Goal: Information Seeking & Learning: Learn about a topic

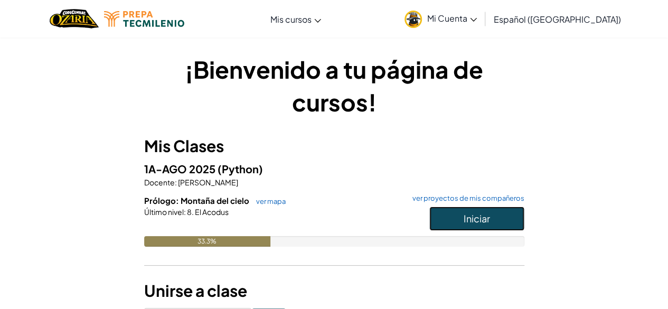
click at [453, 219] on button "Iniciar" at bounding box center [476, 219] width 95 height 24
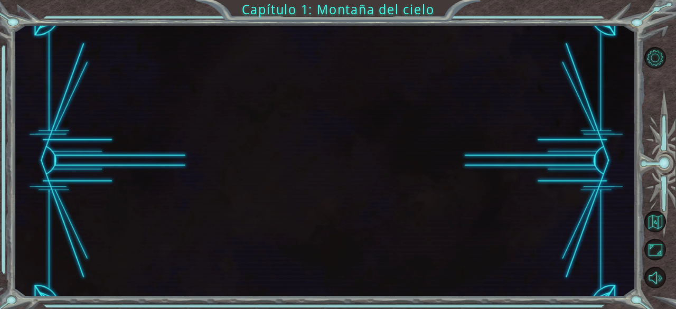
click at [453, 218] on div at bounding box center [325, 161] width 622 height 272
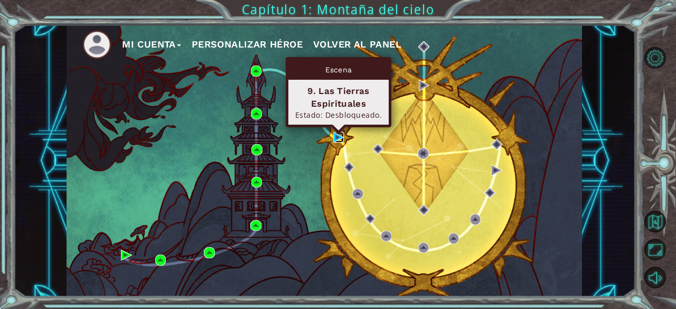
click at [336, 136] on img at bounding box center [338, 137] width 11 height 11
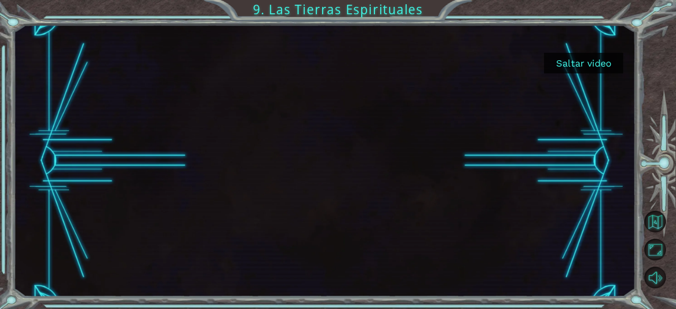
click at [582, 59] on button "Saltar video" at bounding box center [583, 63] width 79 height 21
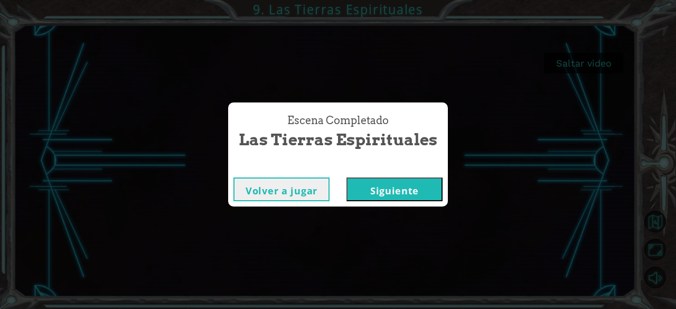
click at [376, 186] on button "Siguiente" at bounding box center [394, 189] width 96 height 24
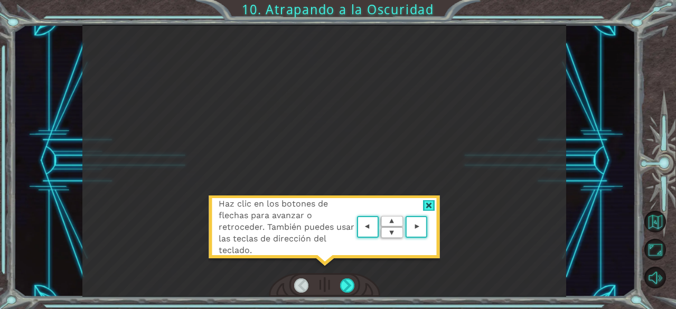
click at [429, 207] on div at bounding box center [429, 205] width 12 height 11
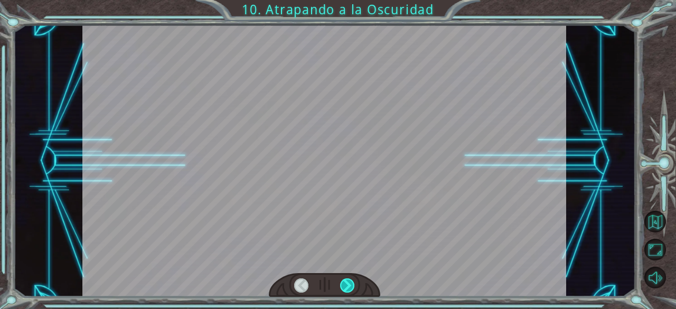
click at [348, 280] on div at bounding box center [347, 285] width 15 height 15
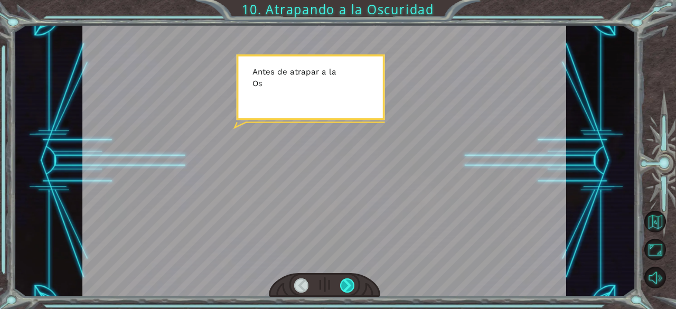
click at [348, 280] on div at bounding box center [347, 285] width 15 height 15
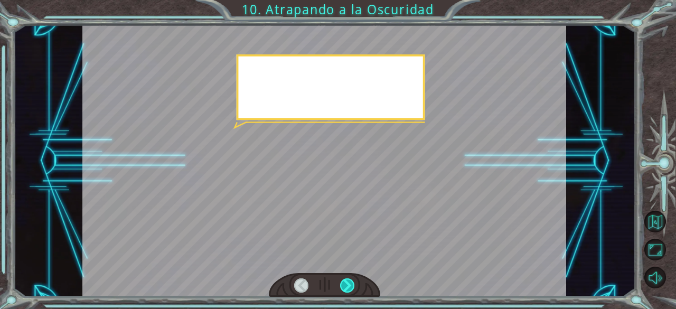
click at [348, 280] on div at bounding box center [347, 285] width 15 height 15
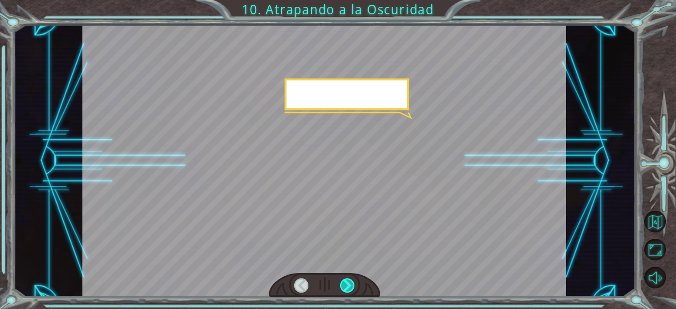
click at [348, 280] on div at bounding box center [347, 285] width 15 height 15
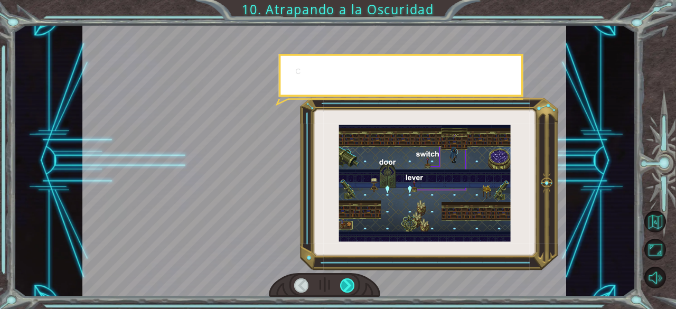
click at [348, 280] on div at bounding box center [347, 285] width 15 height 15
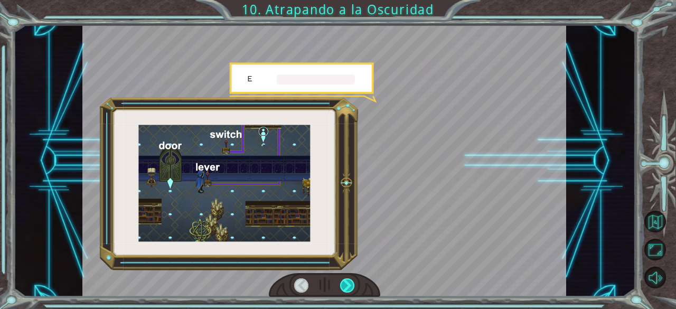
click at [348, 280] on div at bounding box center [347, 285] width 15 height 15
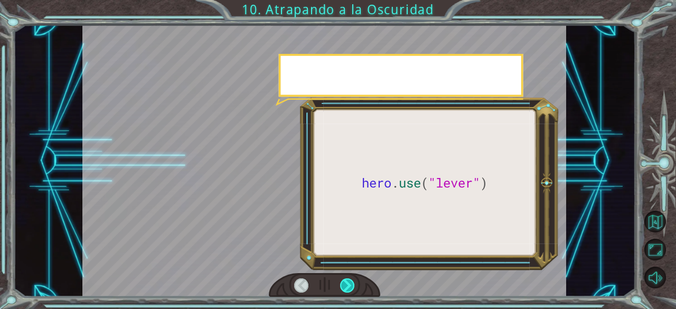
click at [348, 280] on div at bounding box center [347, 285] width 15 height 15
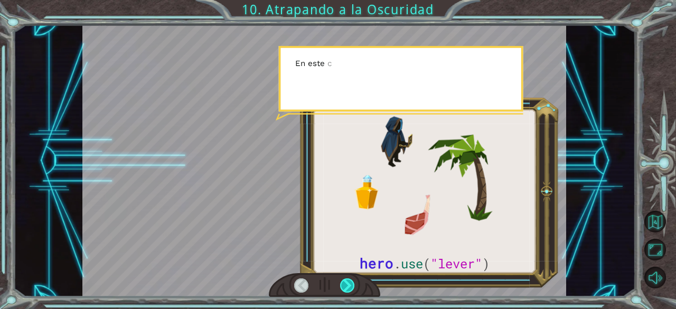
click at [348, 280] on div at bounding box center [347, 285] width 15 height 15
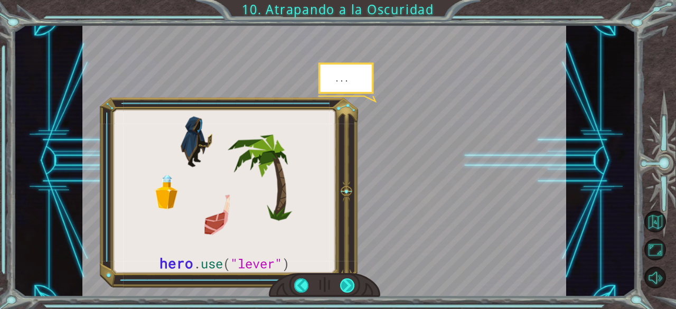
click at [348, 280] on div at bounding box center [347, 285] width 15 height 15
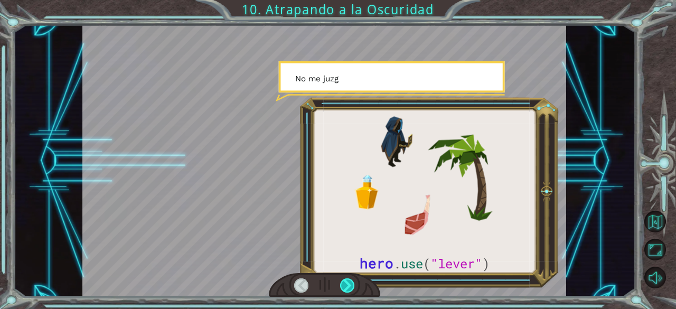
click at [348, 280] on div at bounding box center [347, 285] width 15 height 15
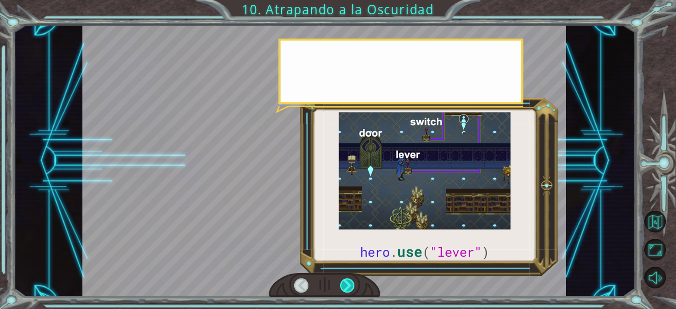
click at [348, 280] on div at bounding box center [347, 285] width 15 height 15
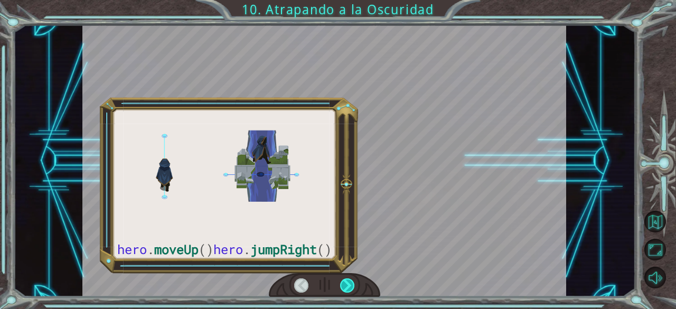
click at [348, 280] on div at bounding box center [347, 285] width 15 height 15
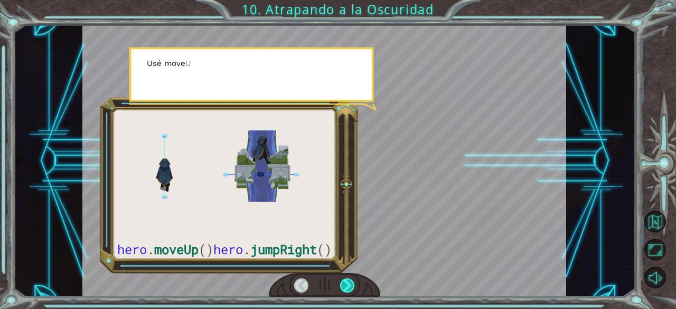
click at [348, 280] on div at bounding box center [347, 285] width 15 height 15
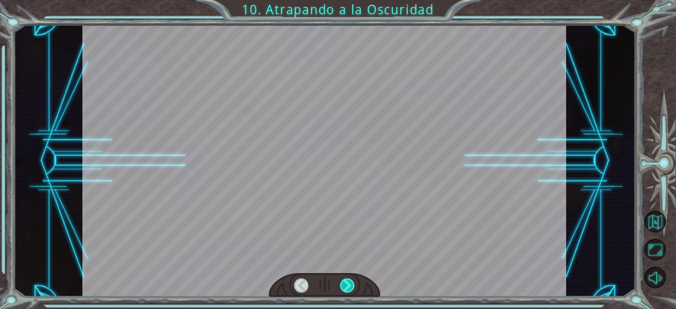
click at [348, 280] on div at bounding box center [347, 285] width 15 height 15
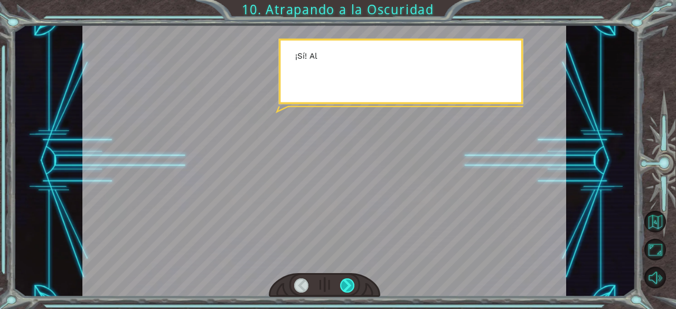
click at [348, 280] on div at bounding box center [347, 285] width 15 height 15
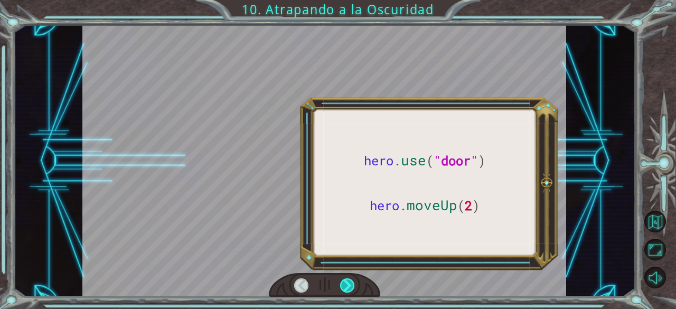
click at [348, 280] on div at bounding box center [347, 285] width 15 height 15
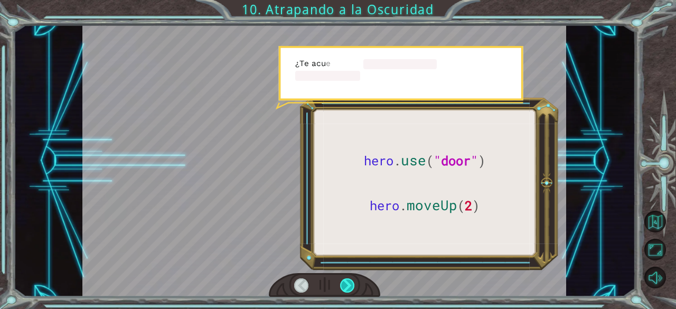
click at [348, 280] on div at bounding box center [347, 285] width 15 height 15
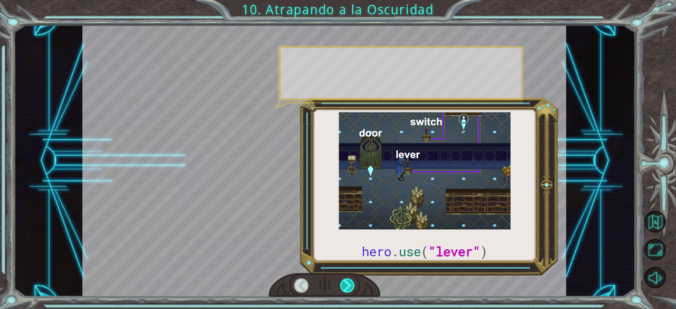
click at [348, 280] on div at bounding box center [347, 285] width 15 height 15
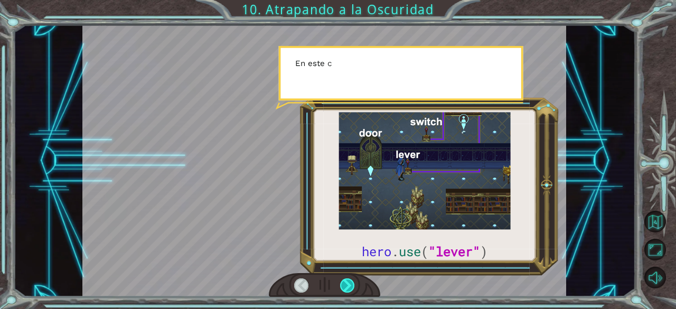
click at [348, 279] on div at bounding box center [347, 285] width 15 height 15
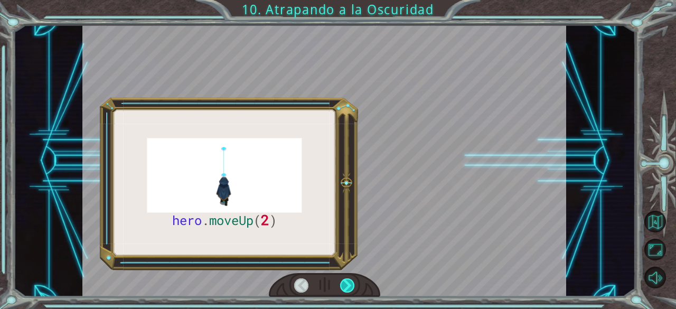
click at [348, 279] on div at bounding box center [347, 285] width 15 height 15
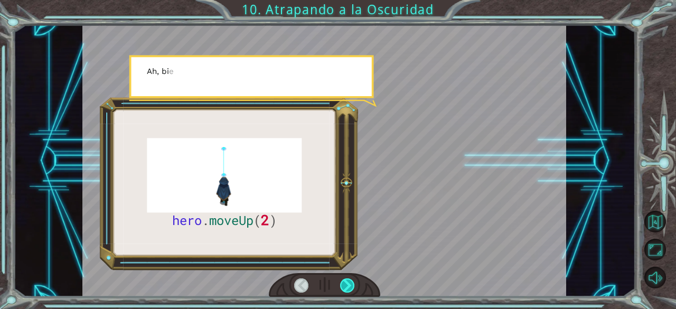
click at [348, 279] on div at bounding box center [347, 285] width 15 height 15
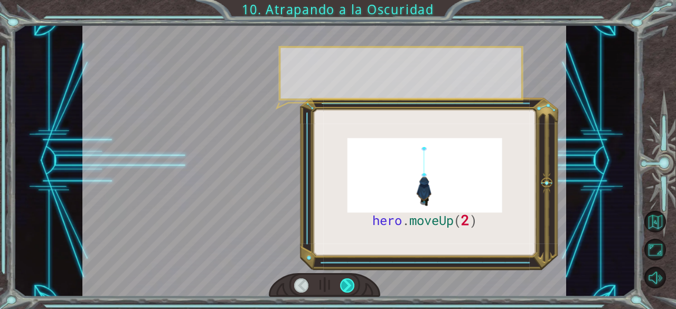
click at [348, 279] on div at bounding box center [347, 285] width 15 height 15
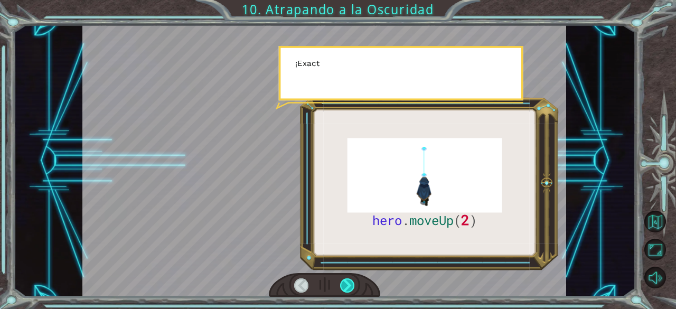
click at [348, 279] on div at bounding box center [347, 285] width 15 height 15
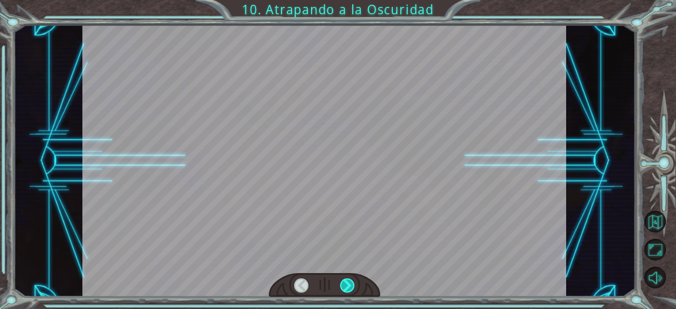
click at [348, 279] on div at bounding box center [347, 285] width 15 height 15
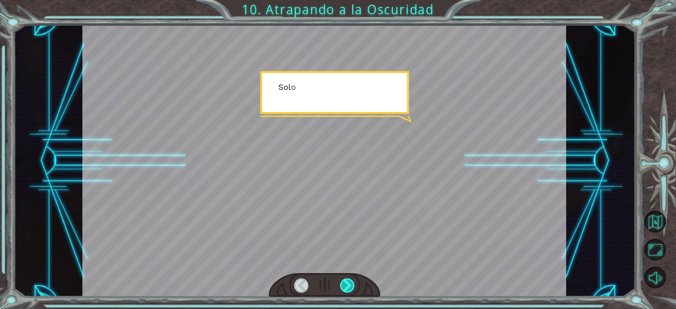
click at [348, 279] on div at bounding box center [347, 285] width 15 height 15
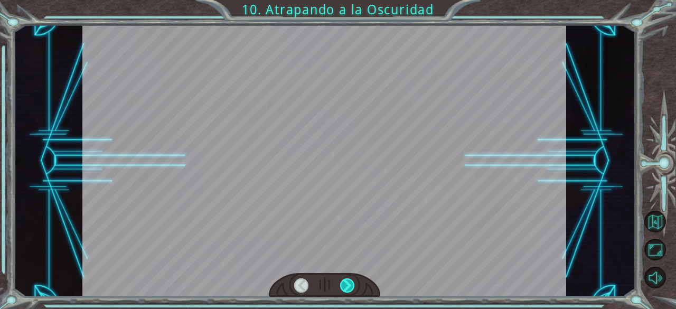
click at [348, 279] on div at bounding box center [347, 285] width 15 height 15
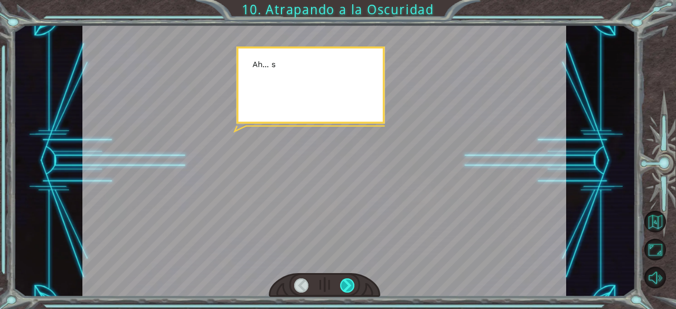
click at [348, 279] on div at bounding box center [347, 285] width 15 height 15
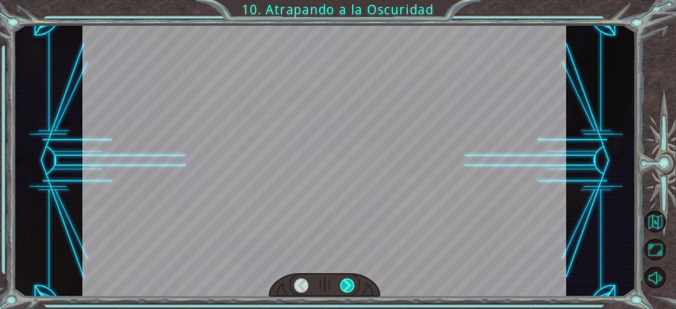
click at [348, 279] on div at bounding box center [347, 285] width 15 height 15
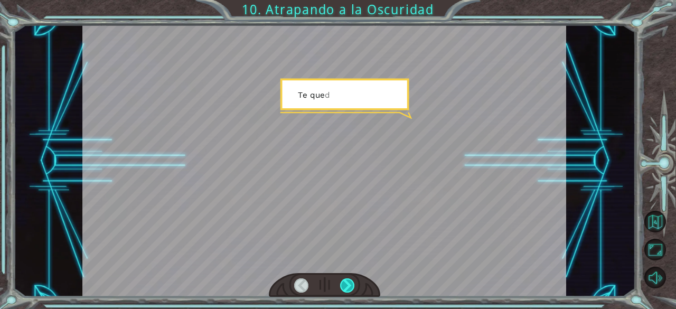
click at [348, 279] on div at bounding box center [347, 285] width 15 height 15
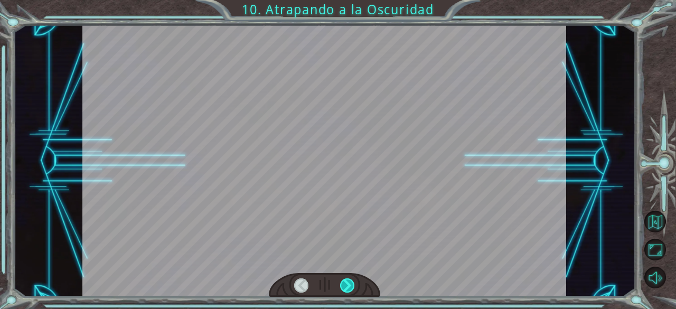
click at [348, 279] on div at bounding box center [347, 285] width 15 height 15
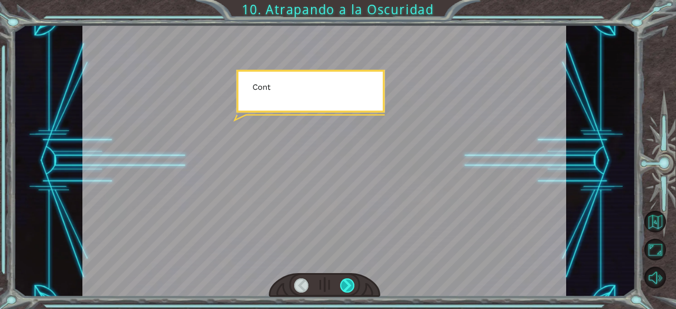
click at [348, 279] on div at bounding box center [347, 285] width 15 height 15
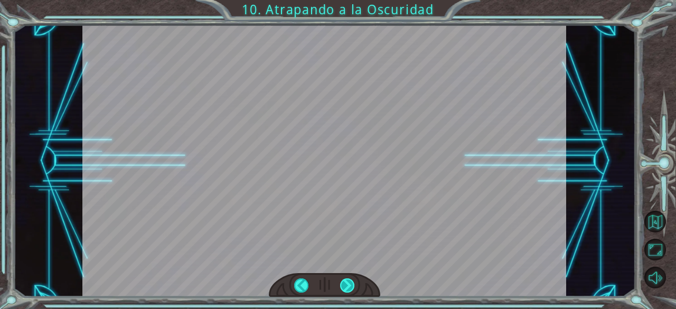
click at [348, 279] on div at bounding box center [347, 285] width 15 height 15
click at [348, 0] on div "hero . moveUp ( 2 ) A n t e s d e a t r a p a r a l a O s c u r i d a d c o n c…" at bounding box center [338, 0] width 676 height 0
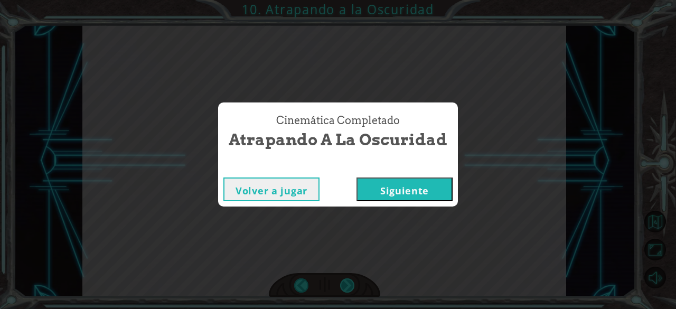
click at [348, 279] on div "Cinemática Completado Atrapando a la Oscuridad Volver a jugar [GEOGRAPHIC_DATA]" at bounding box center [338, 154] width 676 height 309
click at [373, 191] on button "Siguiente" at bounding box center [404, 189] width 96 height 24
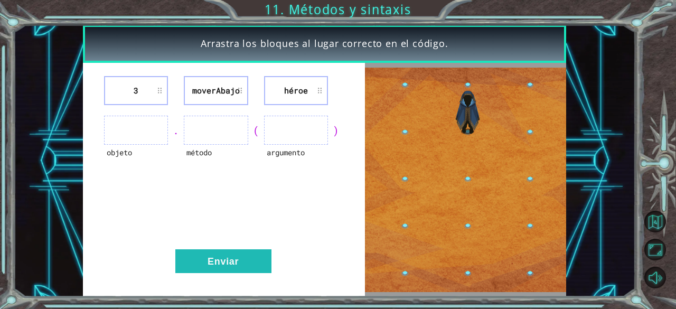
click at [373, 191] on img at bounding box center [465, 180] width 201 height 224
click at [221, 88] on li "moverAbajo" at bounding box center [216, 90] width 64 height 29
click at [222, 132] on ul at bounding box center [216, 130] width 64 height 29
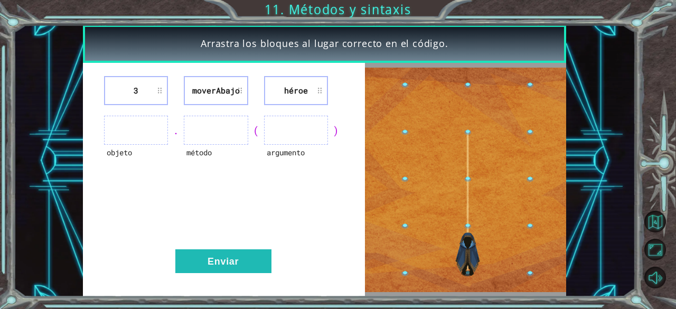
drag, startPoint x: 234, startPoint y: 88, endPoint x: 201, endPoint y: 86, distance: 33.9
click at [234, 88] on li "moverAbajo" at bounding box center [216, 90] width 64 height 29
click at [150, 86] on li "3" at bounding box center [136, 90] width 64 height 29
click at [229, 135] on ul at bounding box center [216, 130] width 64 height 29
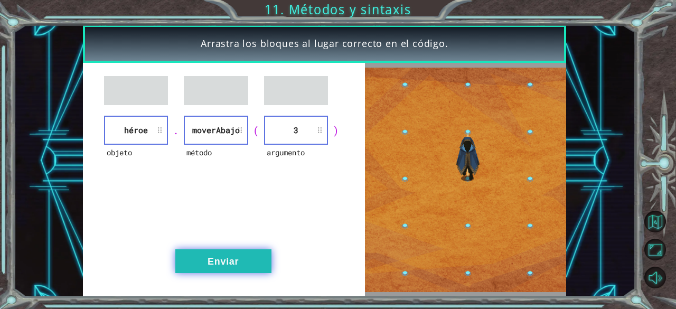
click at [244, 258] on button "Enviar" at bounding box center [223, 261] width 96 height 24
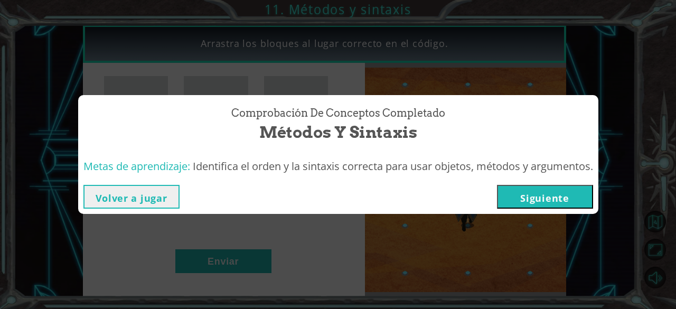
click at [544, 200] on button "Siguiente" at bounding box center [545, 197] width 96 height 24
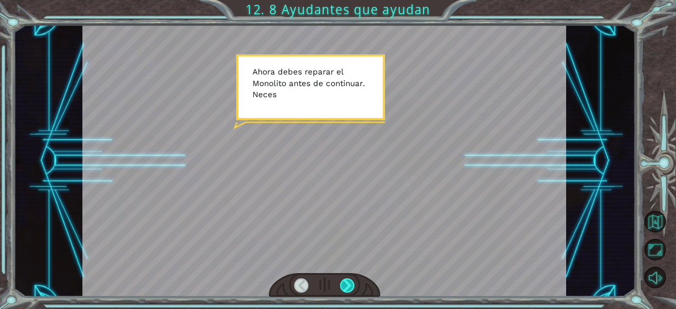
click at [348, 287] on div at bounding box center [347, 285] width 15 height 15
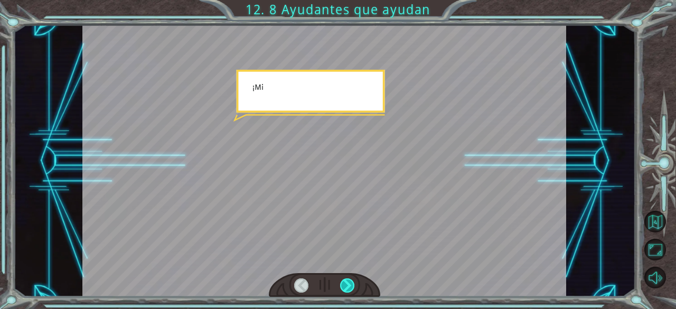
click at [348, 287] on div at bounding box center [347, 285] width 15 height 15
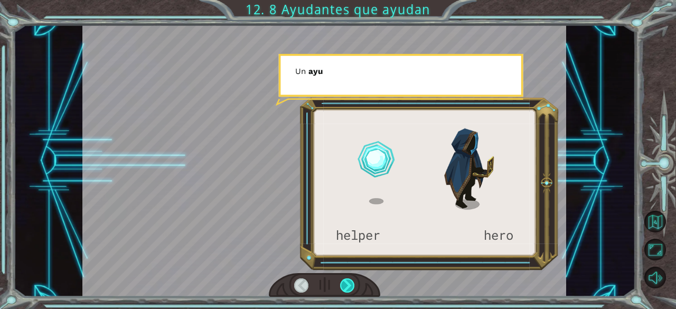
click at [348, 287] on div at bounding box center [347, 285] width 15 height 15
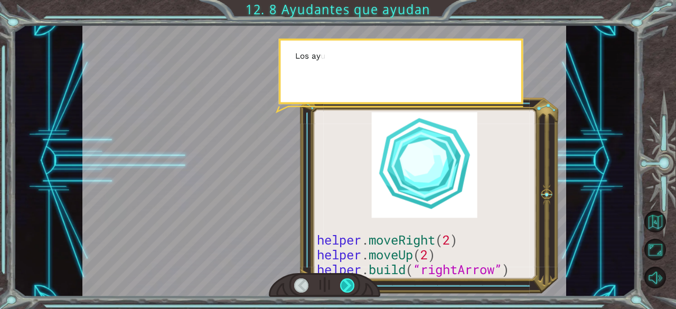
click at [348, 287] on div at bounding box center [347, 285] width 15 height 15
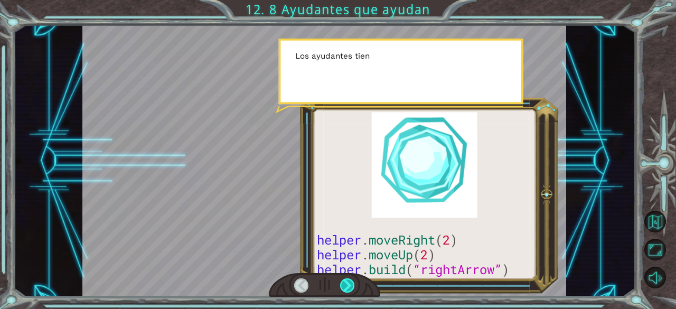
click at [348, 287] on div at bounding box center [347, 285] width 15 height 15
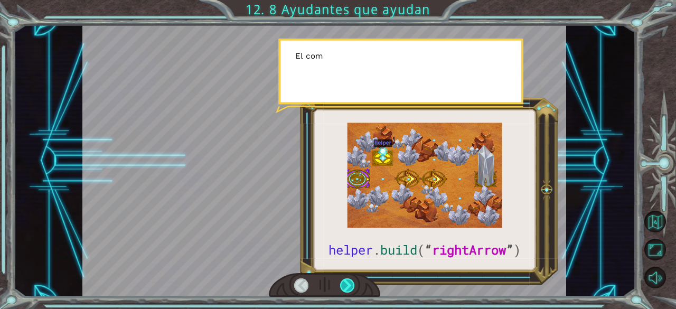
click at [348, 287] on div at bounding box center [347, 285] width 15 height 15
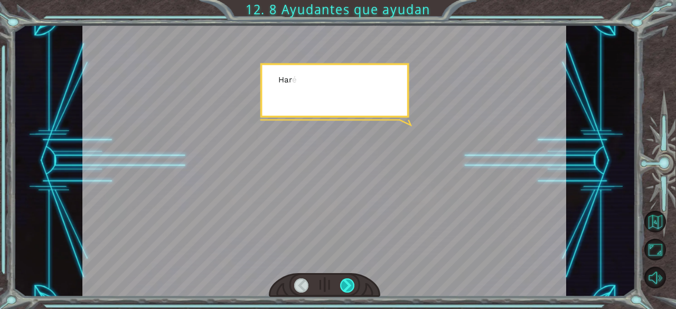
click at [348, 287] on div at bounding box center [347, 285] width 15 height 15
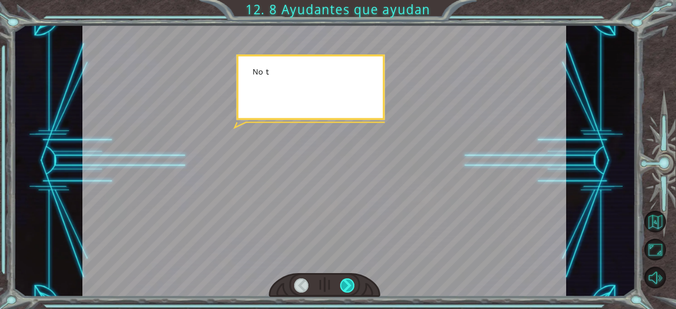
click at [348, 287] on div at bounding box center [347, 285] width 15 height 15
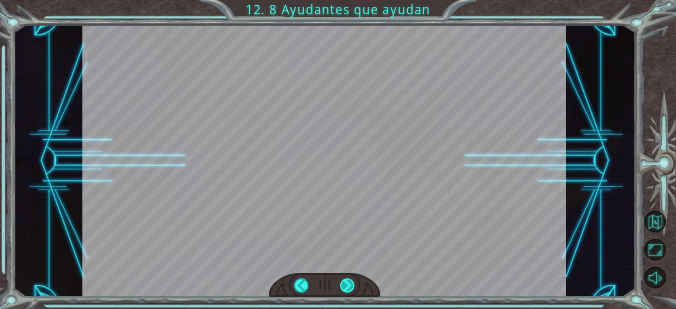
click at [348, 287] on div at bounding box center [347, 285] width 15 height 15
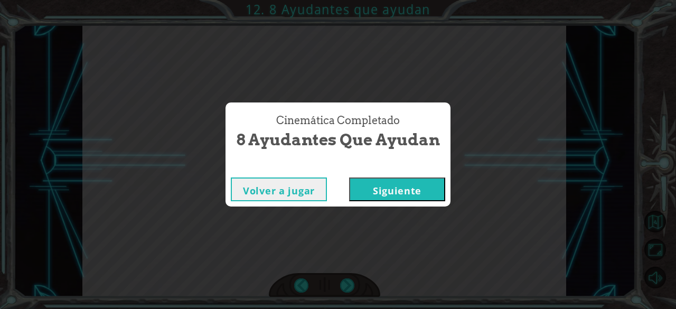
click at [390, 191] on button "Siguiente" at bounding box center [397, 189] width 96 height 24
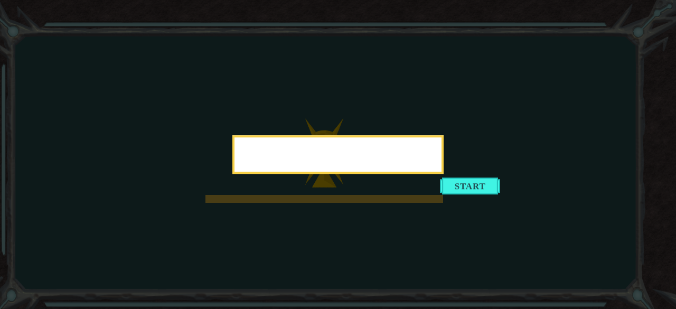
click at [444, 174] on div at bounding box center [337, 154] width 211 height 39
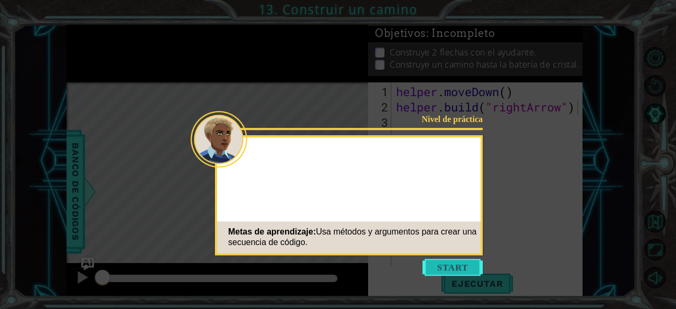
click at [430, 270] on button "Start" at bounding box center [453, 267] width 60 height 17
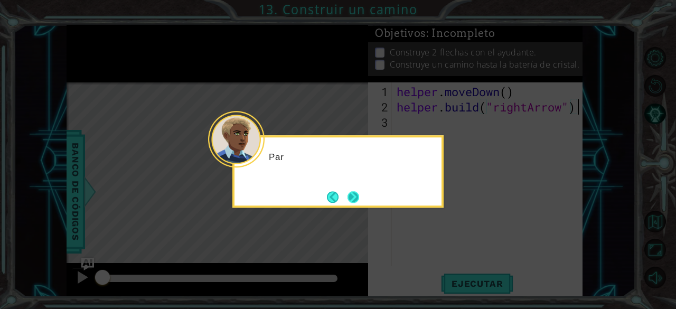
click at [354, 196] on button "Next" at bounding box center [354, 197] width 12 height 12
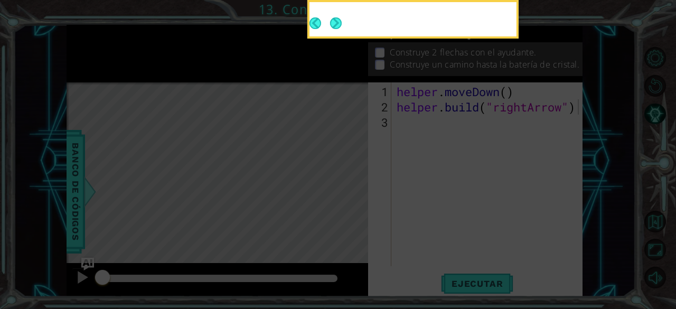
click at [354, 196] on icon at bounding box center [338, 45] width 676 height 525
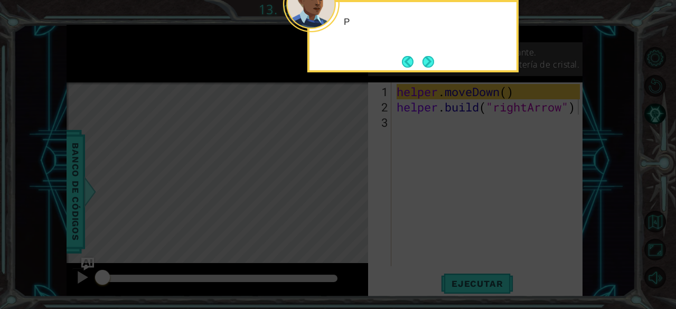
click at [354, 196] on icon at bounding box center [338, 45] width 676 height 525
click at [426, 57] on button "Next" at bounding box center [429, 62] width 12 height 12
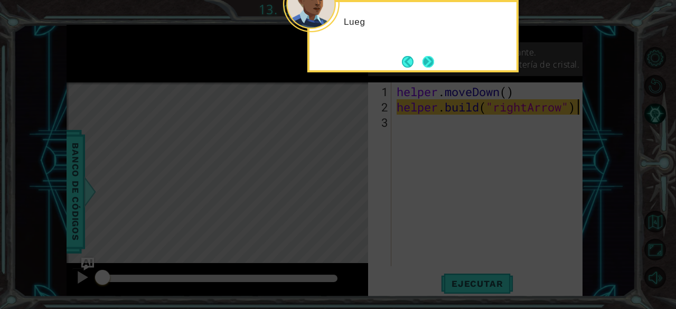
click at [424, 58] on button "Next" at bounding box center [429, 62] width 12 height 12
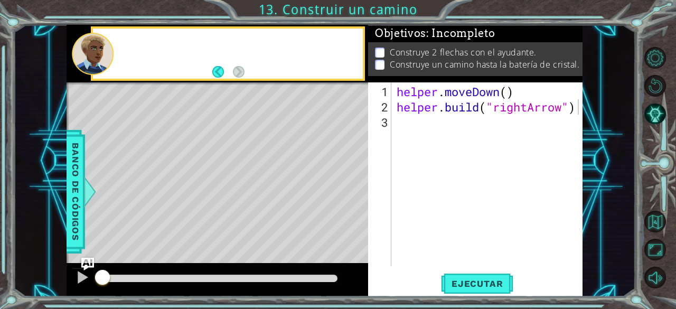
click at [424, 59] on p "Construye un camino hasta la batería de cristal." at bounding box center [485, 65] width 190 height 12
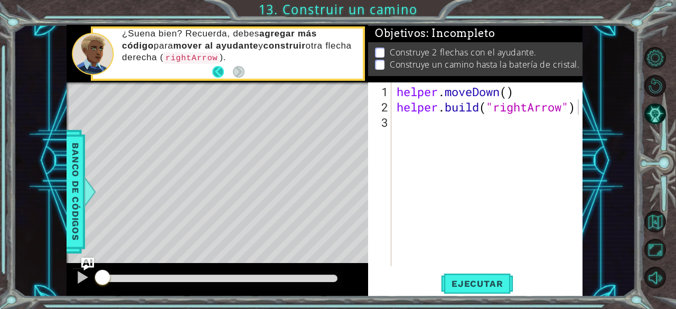
click at [216, 78] on footer at bounding box center [228, 72] width 32 height 16
click at [218, 73] on button "Back" at bounding box center [222, 72] width 21 height 12
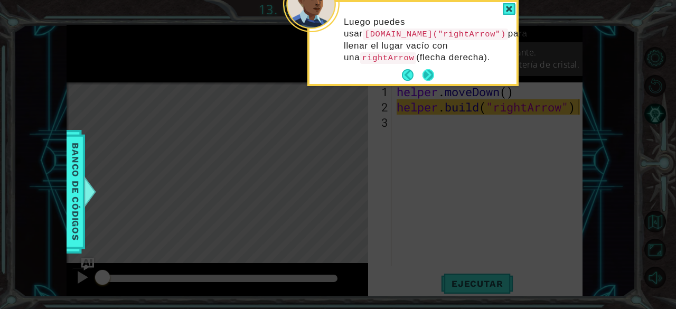
click at [424, 74] on button "Next" at bounding box center [429, 75] width 12 height 12
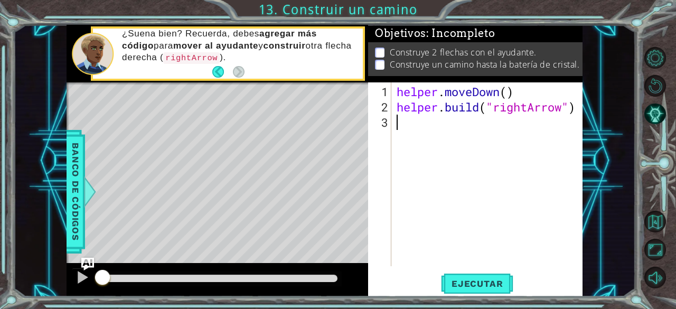
click at [417, 180] on div "helper . moveDown ( ) helper . build ( "rightArrow" )" at bounding box center [490, 191] width 191 height 214
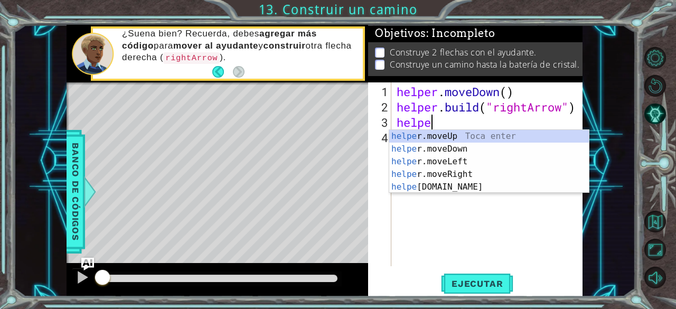
scroll to position [0, 1]
click at [434, 190] on div "helpe [PERSON_NAME]moveUp Toca enter helpe r.moveDown Toca enter helpe r.moveLe…" at bounding box center [489, 174] width 200 height 89
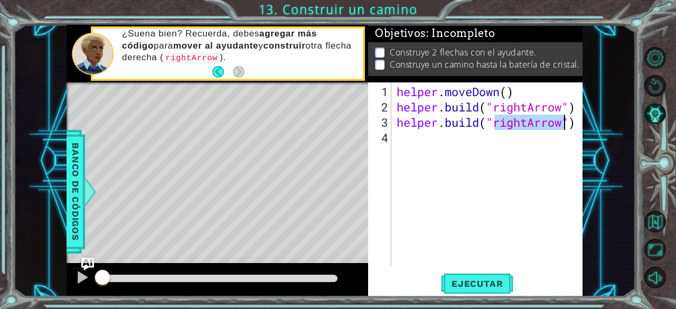
type textarea "[DOMAIN_NAME]("rightArrow")"
click at [565, 125] on div "helper . moveDown ( ) helper . build ( "rightArrow" ) helper . build ( "rightAr…" at bounding box center [488, 174] width 186 height 184
click at [483, 286] on span "Ejecutar" at bounding box center [477, 283] width 72 height 11
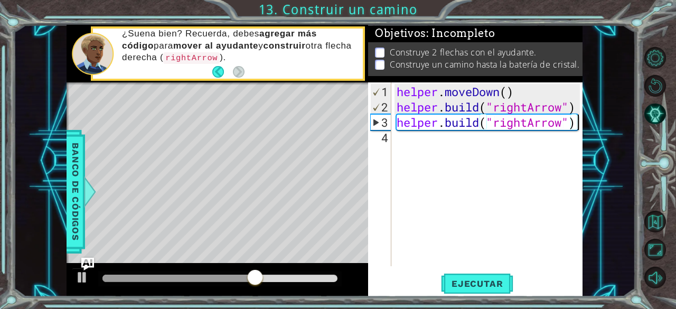
click at [578, 124] on div "helper . moveDown ( ) helper . build ( "rightArrow" ) helper . build ( "rightAr…" at bounding box center [490, 191] width 191 height 214
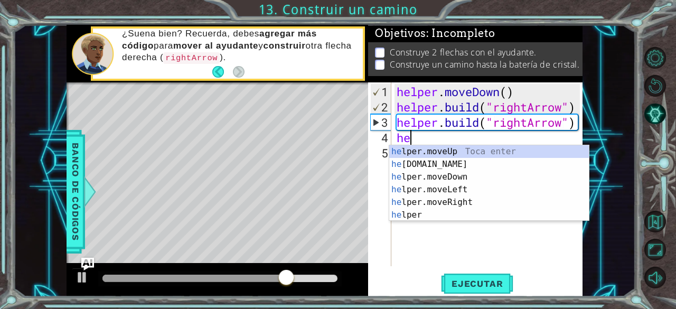
scroll to position [0, 0]
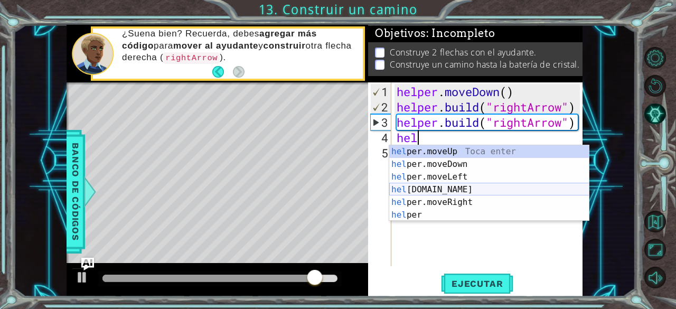
click at [457, 191] on div "hel per.moveUp Toca enter hel per.moveDown Toca enter hel per.moveLeft Toca ent…" at bounding box center [489, 195] width 200 height 101
type textarea "[DOMAIN_NAME]("rightArrow")"
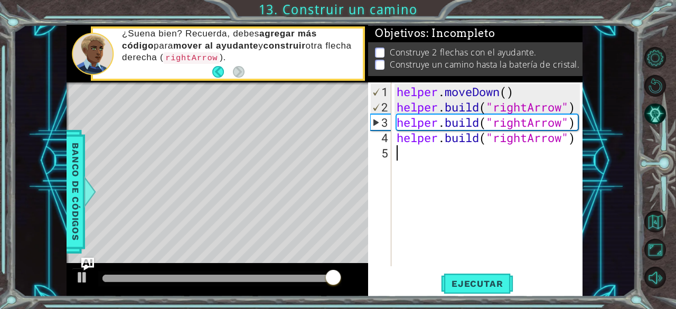
click at [430, 149] on div "helper . moveDown ( ) helper . build ( "rightArrow" ) helper . build ( "rightAr…" at bounding box center [490, 191] width 191 height 214
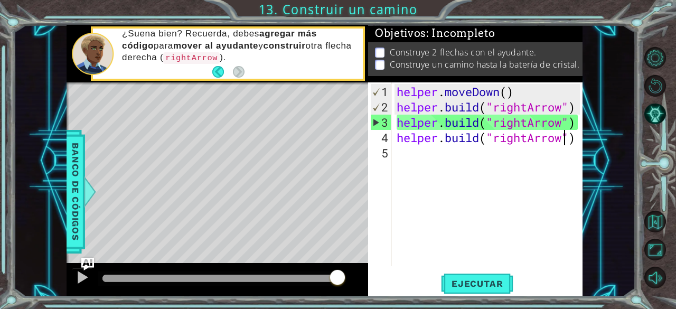
click at [566, 141] on div "helper . moveDown ( ) helper . build ( "rightArrow" ) helper . build ( "rightAr…" at bounding box center [490, 191] width 191 height 214
click at [465, 285] on span "Ejecutar" at bounding box center [477, 283] width 72 height 11
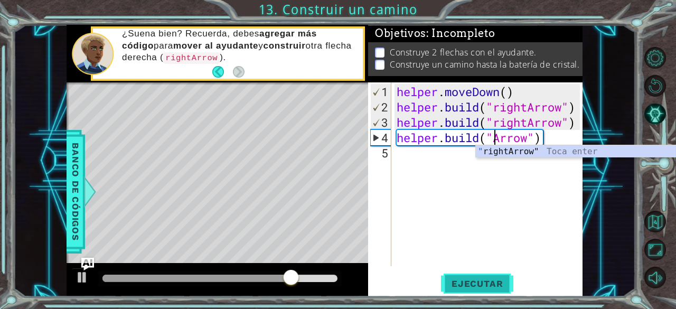
scroll to position [0, 5]
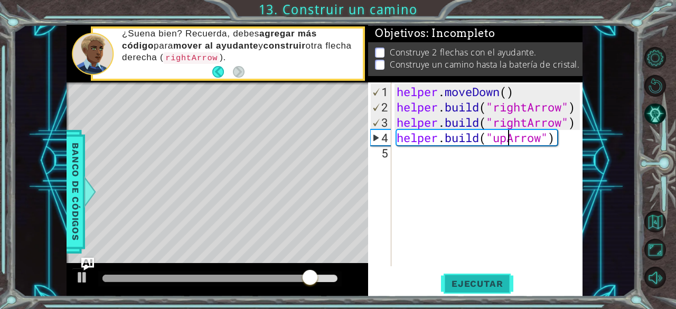
type textarea "[DOMAIN_NAME]("upArrow")"
click at [481, 283] on span "Ejecutar" at bounding box center [477, 283] width 72 height 11
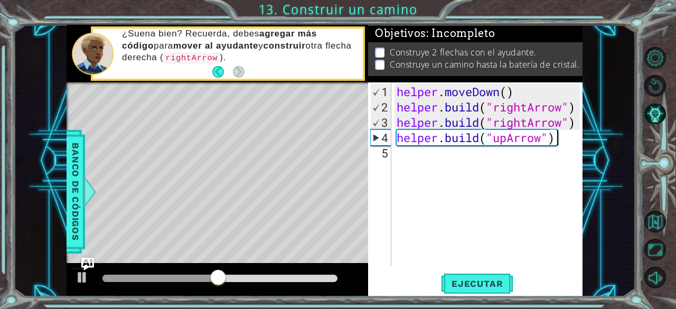
click at [559, 139] on div "helper . moveDown ( ) helper . build ( "rightArrow" ) helper . build ( "rightAr…" at bounding box center [490, 191] width 191 height 214
click at [559, 140] on div "helper . moveDown ( ) helper . build ( "rightArrow" ) helper . build ( "rightAr…" at bounding box center [490, 191] width 191 height 214
click at [555, 144] on div "helper . moveDown ( ) helper . build ( "rightArrow" ) helper . build ( "rightAr…" at bounding box center [490, 191] width 191 height 214
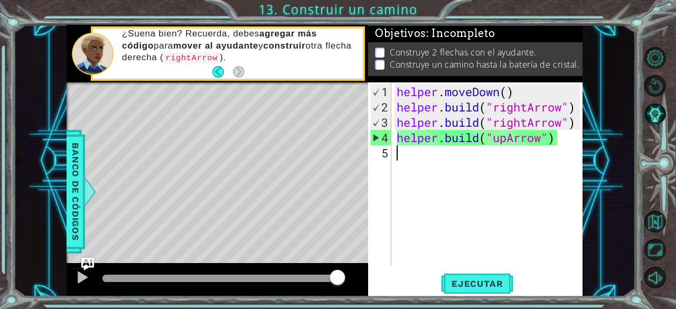
click at [576, 109] on div "helper . moveDown ( ) helper . build ( "rightArrow" ) helper . build ( "rightAr…" at bounding box center [490, 191] width 191 height 214
type textarea "[DOMAIN_NAME]("rightArrow")"
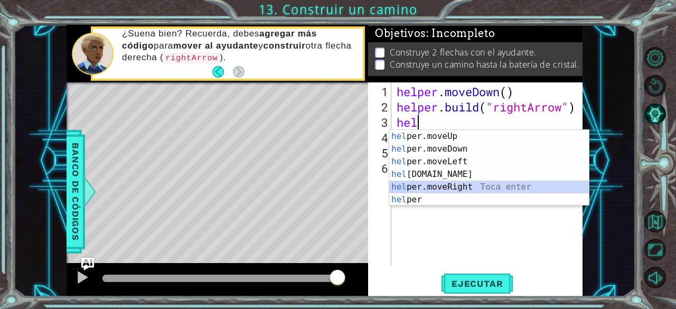
click at [451, 184] on div "hel per.moveUp Toca enter hel per.moveDown Toca enter hel per.moveLeft Toca ent…" at bounding box center [489, 180] width 200 height 101
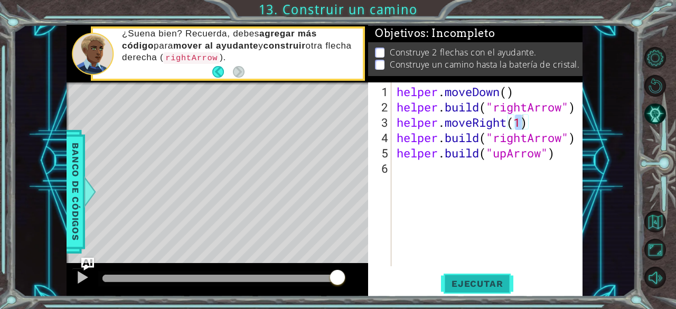
click at [458, 285] on span "Ejecutar" at bounding box center [477, 283] width 72 height 11
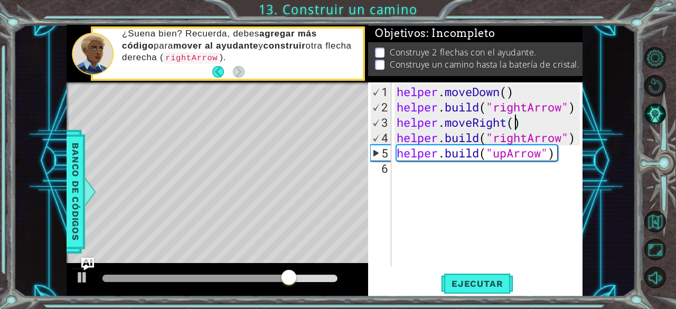
scroll to position [0, 5]
type textarea "helper.moveRight(3)"
click at [474, 285] on span "Ejecutar" at bounding box center [477, 283] width 72 height 11
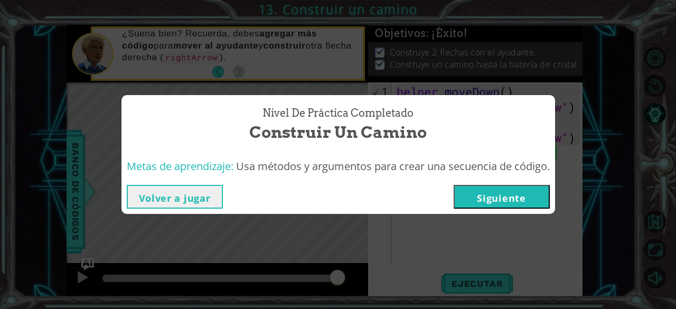
click at [495, 200] on button "Siguiente" at bounding box center [502, 197] width 96 height 24
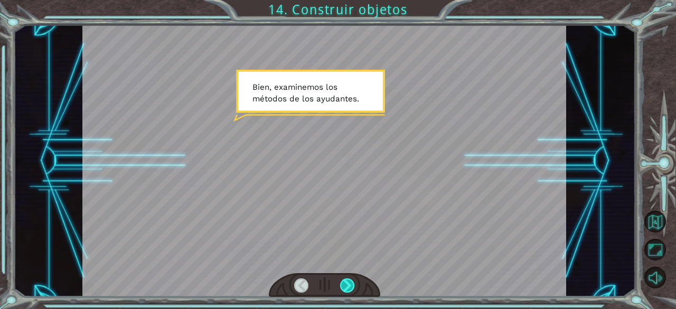
click at [342, 287] on div at bounding box center [347, 285] width 15 height 15
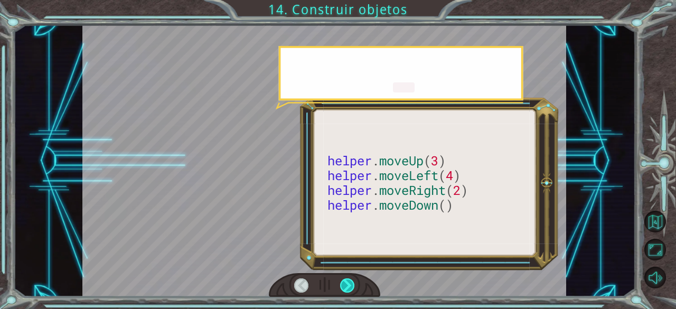
click at [342, 287] on div at bounding box center [347, 285] width 15 height 15
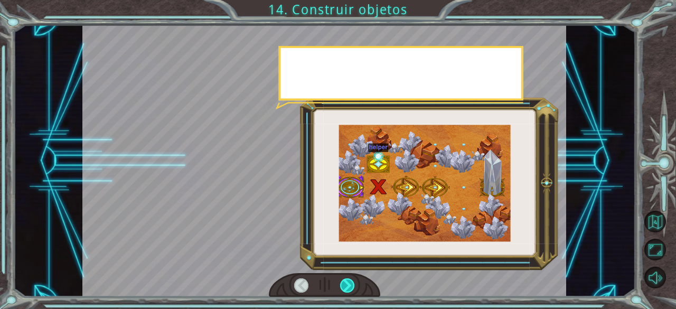
click at [342, 287] on div at bounding box center [347, 285] width 15 height 15
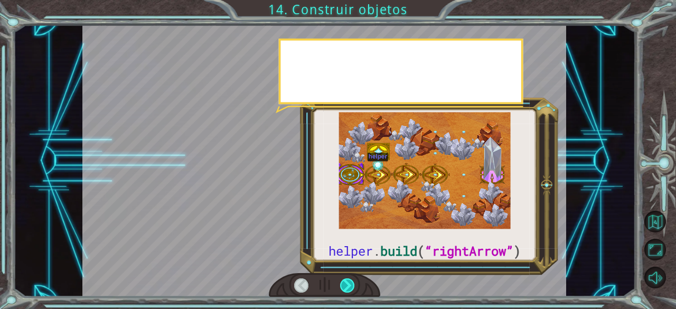
click at [342, 287] on div at bounding box center [347, 285] width 15 height 15
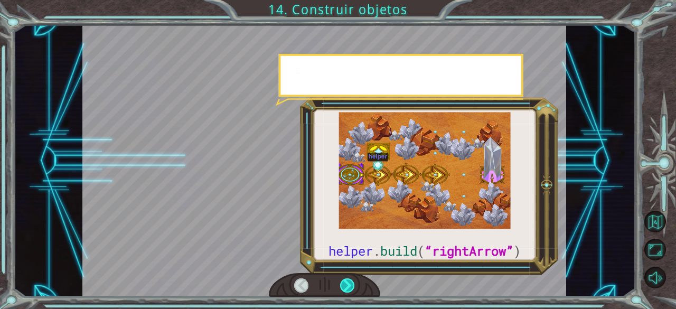
click at [342, 287] on div at bounding box center [347, 285] width 15 height 15
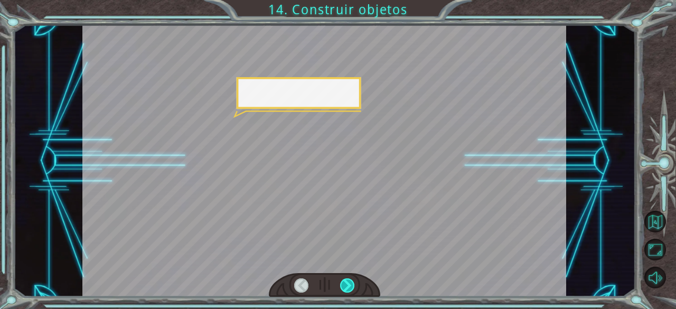
click at [342, 287] on div at bounding box center [347, 285] width 15 height 15
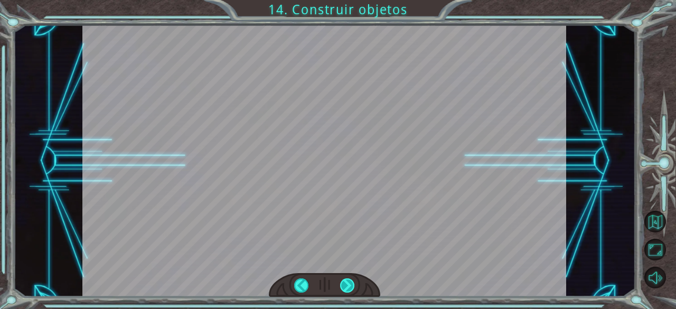
click at [342, 287] on div at bounding box center [347, 285] width 15 height 15
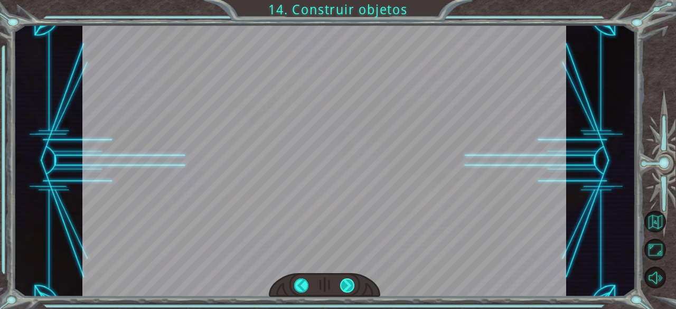
click at [342, 287] on div at bounding box center [347, 285] width 15 height 15
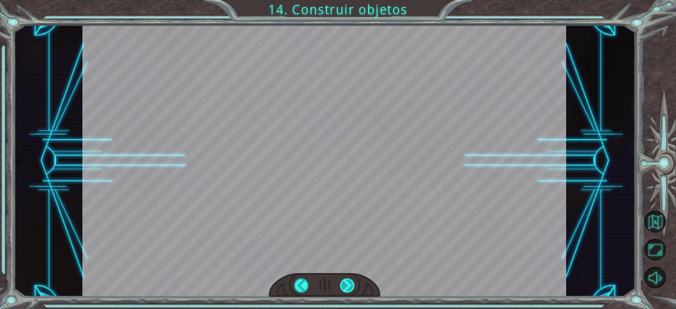
click at [342, 287] on div at bounding box center [347, 285] width 15 height 15
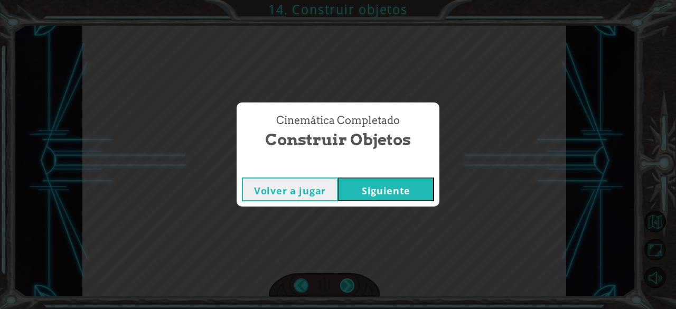
click at [342, 287] on div "Cinemática Completado Construir objetos Volver a jugar [GEOGRAPHIC_DATA]" at bounding box center [338, 154] width 676 height 309
click at [367, 190] on button "Siguiente" at bounding box center [386, 189] width 96 height 24
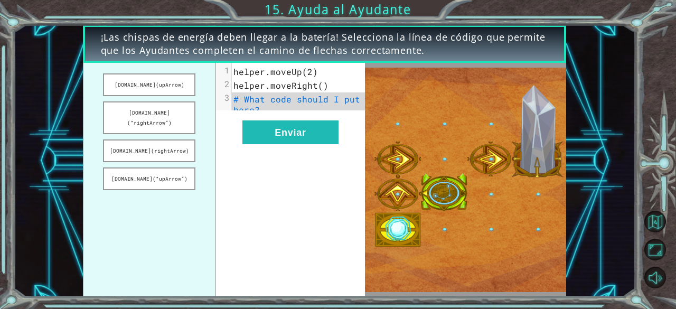
click at [342, 100] on span "# What code should I put here?" at bounding box center [299, 104] width 132 height 22
click at [280, 101] on span "# What code should I put here?" at bounding box center [299, 104] width 132 height 22
click at [176, 121] on button "[DOMAIN_NAME](“rightArrow”)" at bounding box center [149, 117] width 92 height 33
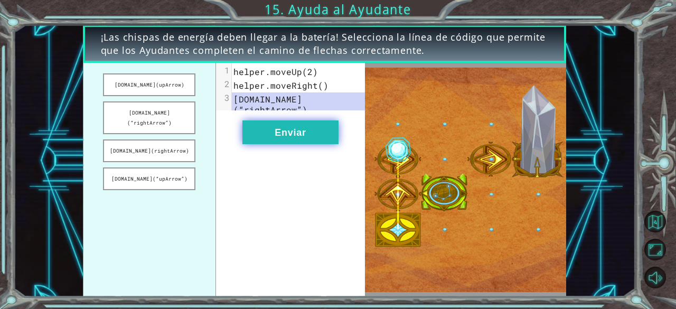
click at [301, 144] on button "Enviar" at bounding box center [290, 132] width 96 height 24
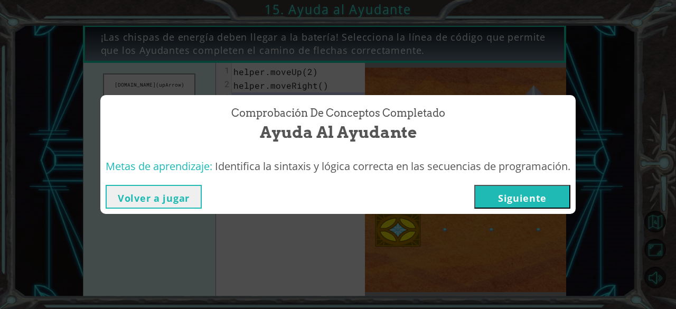
click at [517, 197] on button "Siguiente" at bounding box center [522, 197] width 96 height 24
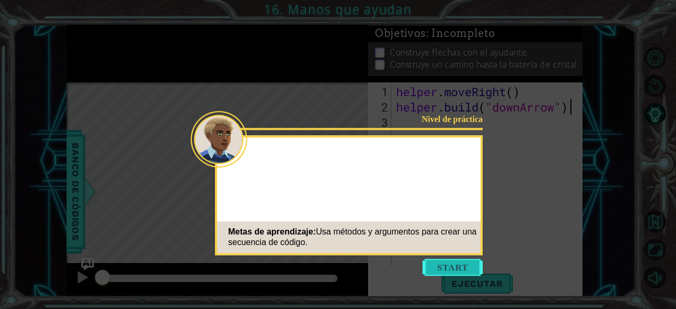
click at [436, 262] on button "Start" at bounding box center [453, 267] width 60 height 17
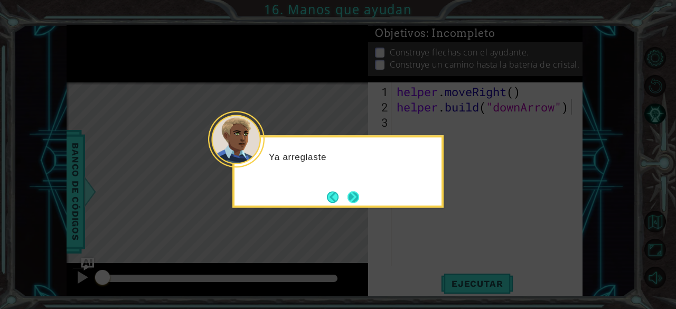
click at [351, 194] on button "Next" at bounding box center [354, 197] width 12 height 12
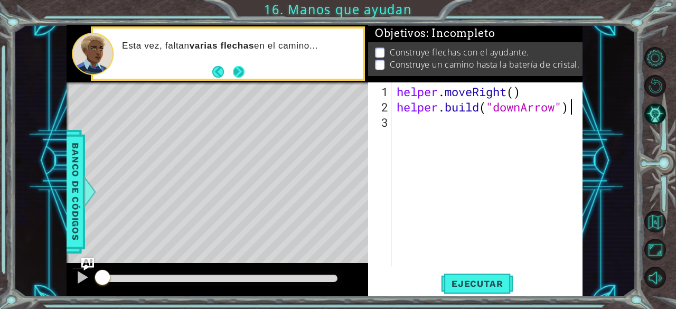
click at [240, 68] on button "Next" at bounding box center [239, 72] width 12 height 12
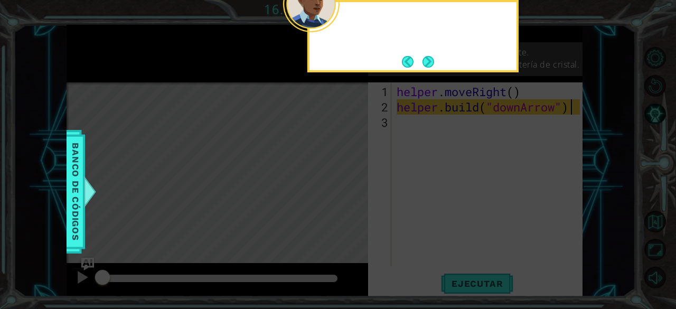
click at [240, 68] on icon at bounding box center [338, 45] width 676 height 525
click at [434, 62] on button "Next" at bounding box center [429, 62] width 12 height 12
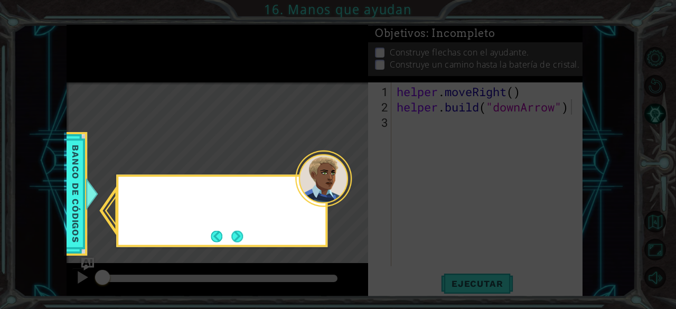
click at [434, 62] on icon at bounding box center [338, 154] width 676 height 309
click at [241, 234] on button "Next" at bounding box center [237, 236] width 12 height 12
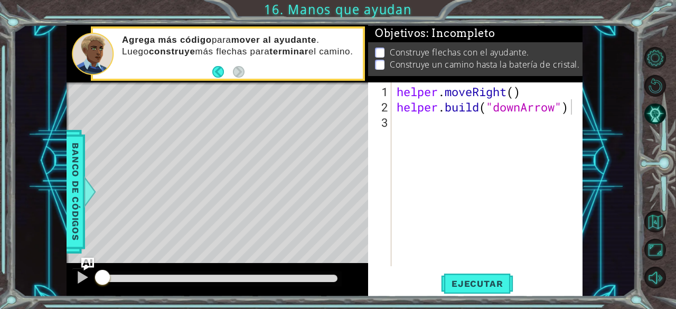
click at [425, 124] on div "helper . moveRight ( ) helper . build ( "downArrow" )" at bounding box center [490, 191] width 191 height 214
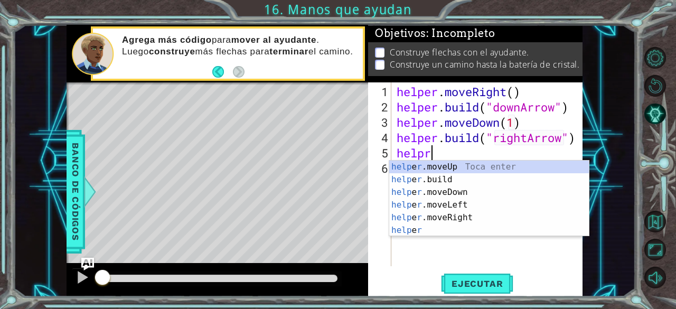
scroll to position [0, 1]
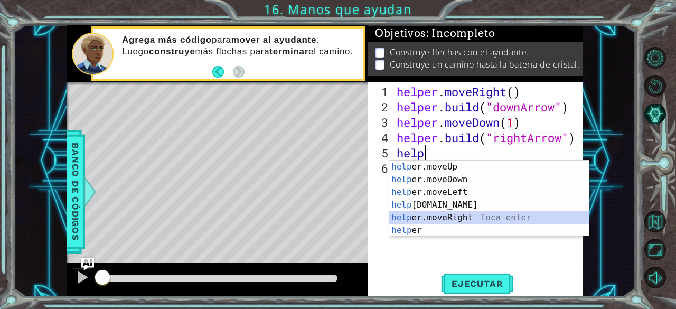
click at [419, 213] on div "help er.moveUp Toca enter help er.moveDown Toca enter help er.moveLeft Toca ent…" at bounding box center [489, 211] width 200 height 101
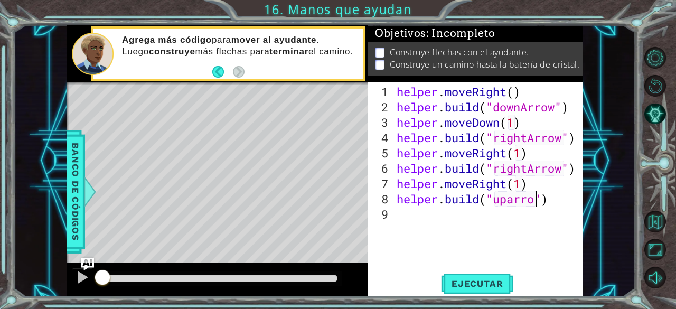
scroll to position [0, 6]
click at [489, 279] on button "Ejecutar" at bounding box center [477, 284] width 72 height 22
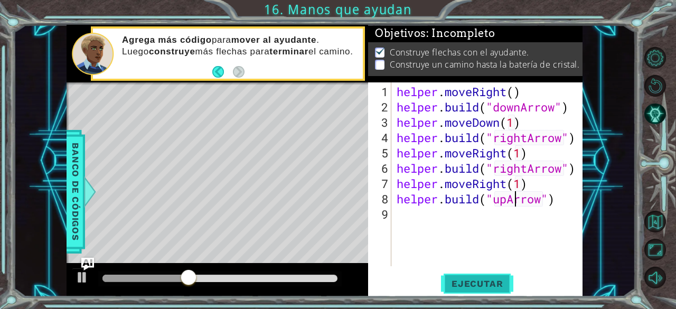
type textarea "[DOMAIN_NAME]("upArrow")"
click at [469, 280] on span "Ejecutar" at bounding box center [477, 283] width 72 height 11
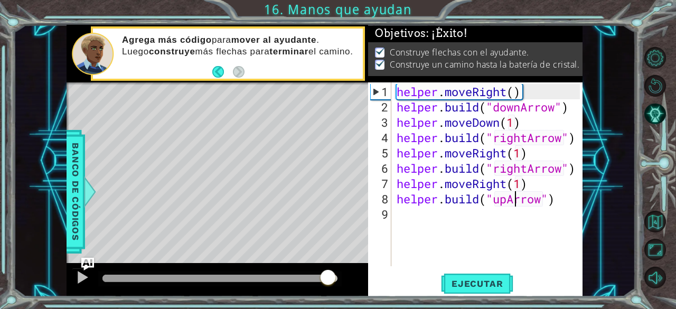
drag, startPoint x: 139, startPoint y: 268, endPoint x: 342, endPoint y: 318, distance: 208.4
click at [342, 308] on html "1 ההההההההההההההההההההההההההההההההההההההההההההההההההההההההההההההההההההההההההההה…" at bounding box center [338, 154] width 676 height 309
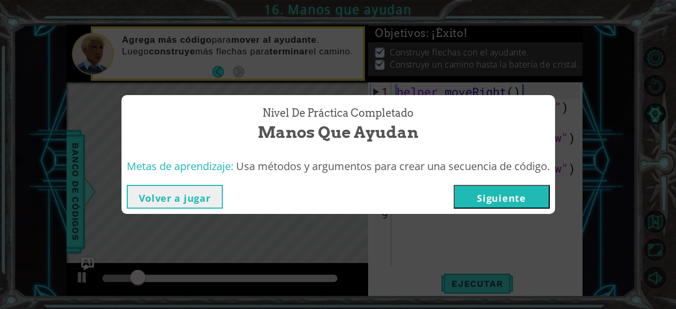
click at [495, 194] on button "Siguiente" at bounding box center [502, 197] width 96 height 24
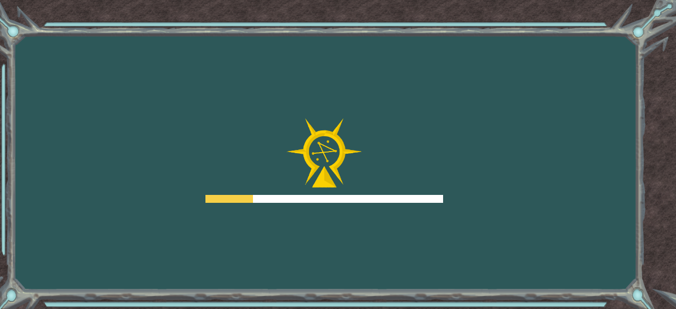
click at [495, 194] on div "Goals Error cargando del servidor Deberás unirte a un curso para jugar a este n…" at bounding box center [338, 154] width 676 height 309
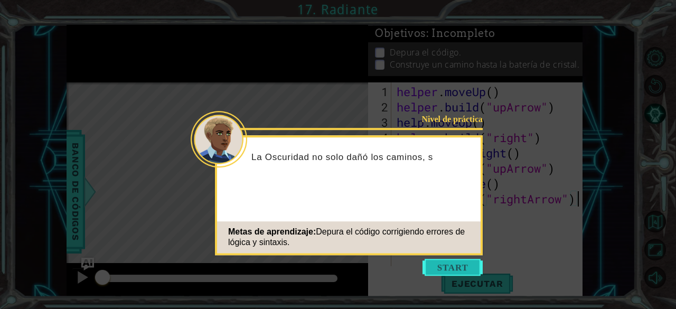
click at [457, 270] on button "Start" at bounding box center [453, 267] width 60 height 17
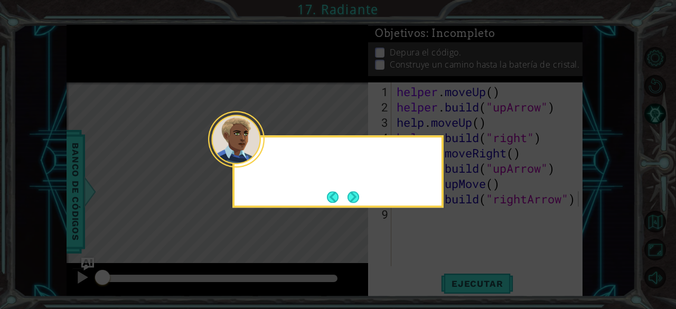
click at [457, 270] on icon at bounding box center [338, 154] width 676 height 309
click at [351, 200] on button "Next" at bounding box center [354, 197] width 12 height 12
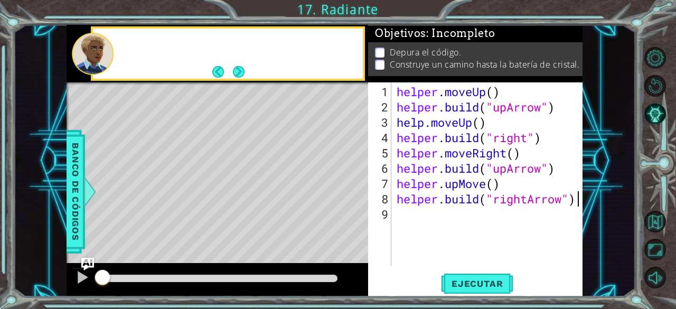
click at [351, 200] on div "Level Map" at bounding box center [311, 237] width 488 height 311
click at [236, 67] on button "Next" at bounding box center [239, 72] width 12 height 12
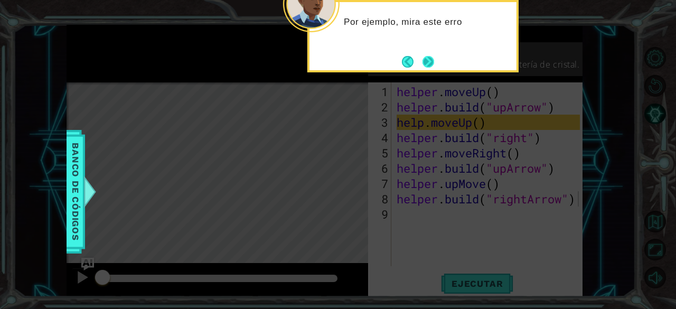
click at [430, 63] on button "Next" at bounding box center [429, 62] width 12 height 12
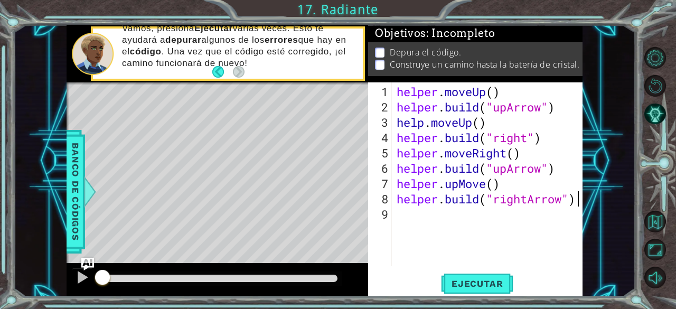
click at [504, 167] on div "helper . moveUp ( ) helper . build ( "upArrow" ) help . moveUp ( ) helper . bui…" at bounding box center [490, 191] width 191 height 214
click at [457, 184] on div "helper . moveUp ( ) helper . build ( "upArrow" ) help . moveUp ( ) helper . bui…" at bounding box center [490, 191] width 191 height 214
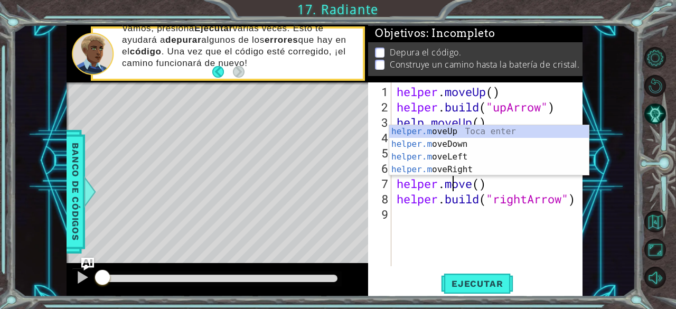
scroll to position [0, 2]
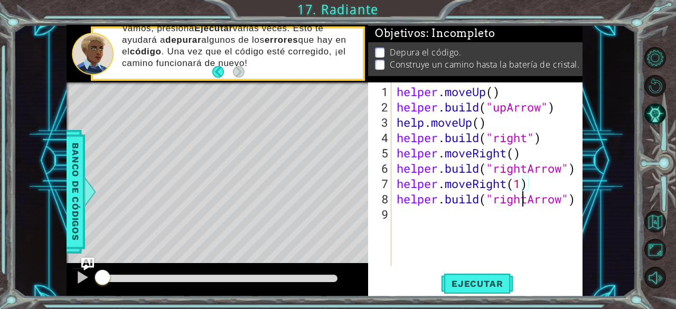
click at [525, 202] on div "helper . moveUp ( ) helper . build ( "upArrow" ) help . moveUp ( ) helper . bui…" at bounding box center [490, 191] width 191 height 214
drag, startPoint x: 476, startPoint y: 284, endPoint x: 360, endPoint y: 280, distance: 116.2
click at [476, 284] on span "Ejecutar" at bounding box center [477, 283] width 72 height 11
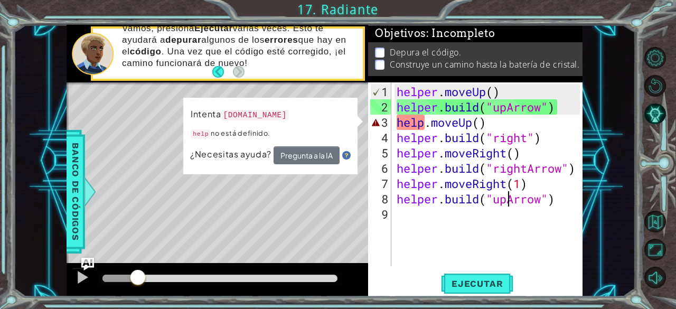
drag, startPoint x: 105, startPoint y: 280, endPoint x: 120, endPoint y: 262, distance: 23.3
click at [121, 261] on div "methods helper moveUp() moveDown() moveLeft() moveRight() build(item) tools for…" at bounding box center [324, 161] width 515 height 272
click at [424, 125] on div "helper . moveUp ( ) helper . build ( "upArrow" ) help . moveUp ( ) helper . bui…" at bounding box center [490, 191] width 191 height 214
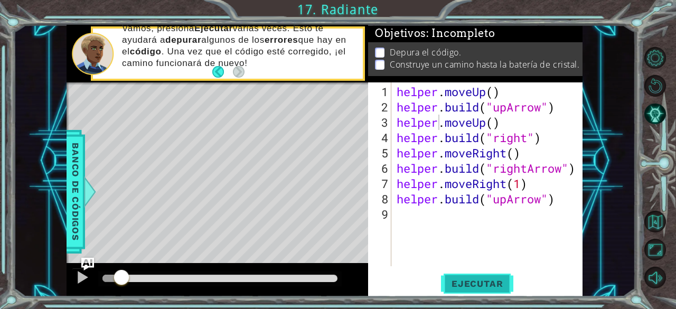
click at [467, 281] on span "Ejecutar" at bounding box center [477, 283] width 72 height 11
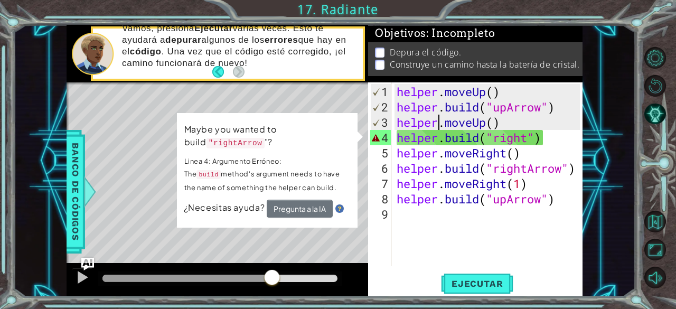
drag, startPoint x: 108, startPoint y: 274, endPoint x: 269, endPoint y: 280, distance: 161.2
click at [268, 280] on div at bounding box center [271, 278] width 19 height 19
click at [530, 136] on div "helper . moveUp ( ) helper . build ( "upArrow" ) helper . moveUp ( ) helper . b…" at bounding box center [490, 191] width 191 height 214
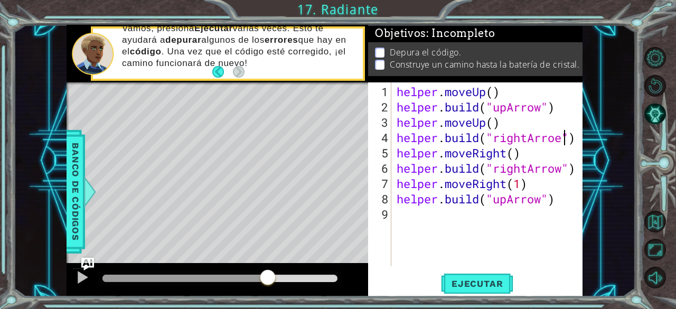
scroll to position [0, 7]
type textarea "[DOMAIN_NAME]("rightArrow")"
click at [481, 281] on span "Ejecutar" at bounding box center [477, 283] width 72 height 11
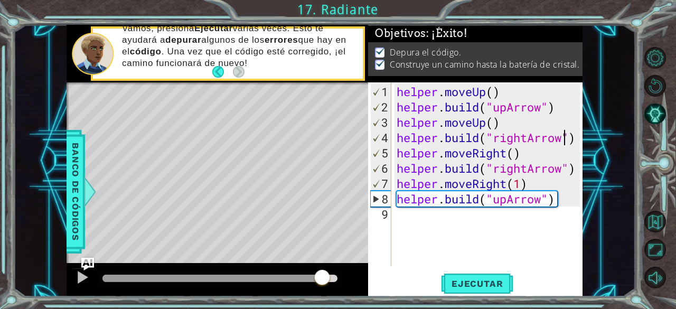
drag, startPoint x: 115, startPoint y: 279, endPoint x: 326, endPoint y: 273, distance: 210.8
click at [326, 273] on div at bounding box center [322, 278] width 19 height 19
click at [79, 278] on div at bounding box center [83, 277] width 14 height 14
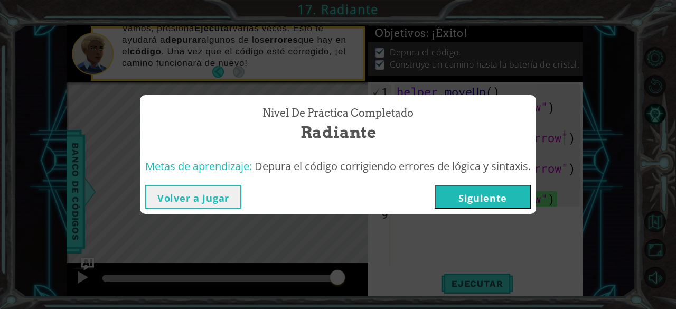
click at [486, 197] on button "Siguiente" at bounding box center [483, 197] width 96 height 24
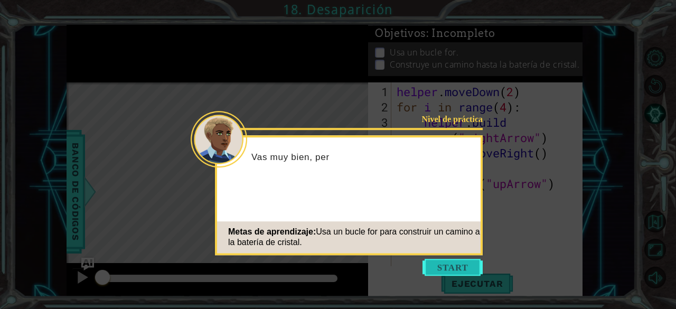
click at [444, 265] on button "Start" at bounding box center [453, 267] width 60 height 17
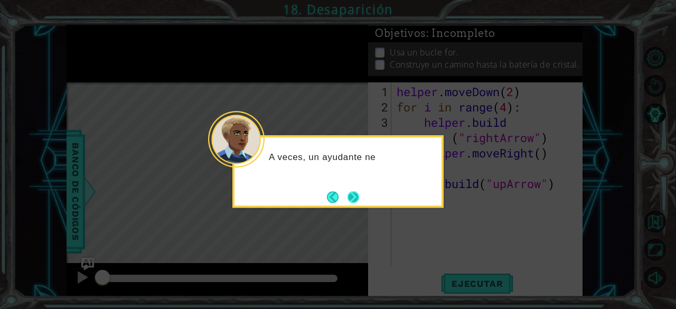
click at [353, 196] on button "Next" at bounding box center [354, 197] width 12 height 12
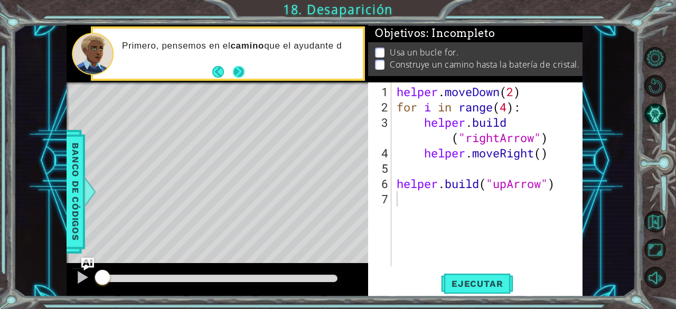
click at [240, 68] on button "Next" at bounding box center [239, 72] width 12 height 12
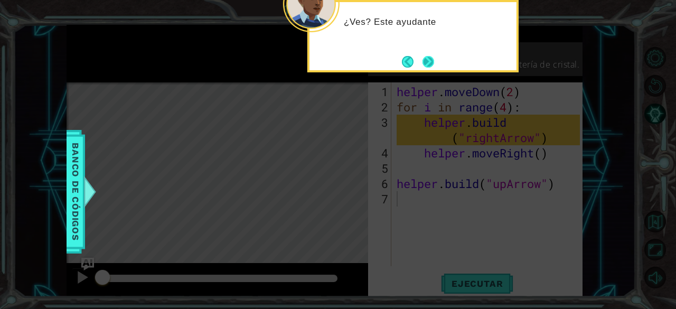
click at [434, 62] on button "Next" at bounding box center [429, 62] width 12 height 12
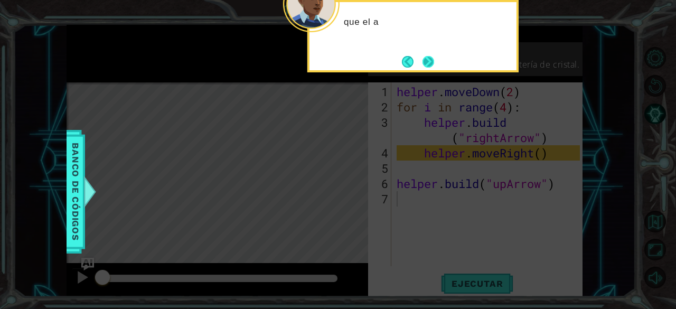
click at [427, 58] on button "Next" at bounding box center [429, 62] width 12 height 12
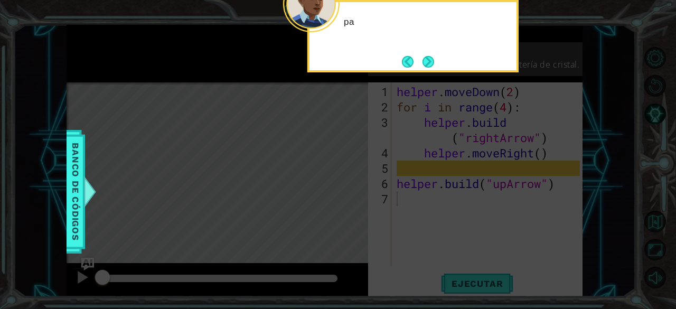
click at [427, 58] on button "Next" at bounding box center [429, 62] width 12 height 12
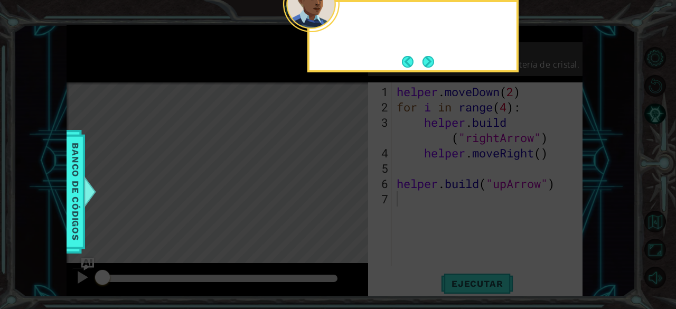
click at [427, 58] on button "Next" at bounding box center [429, 62] width 12 height 12
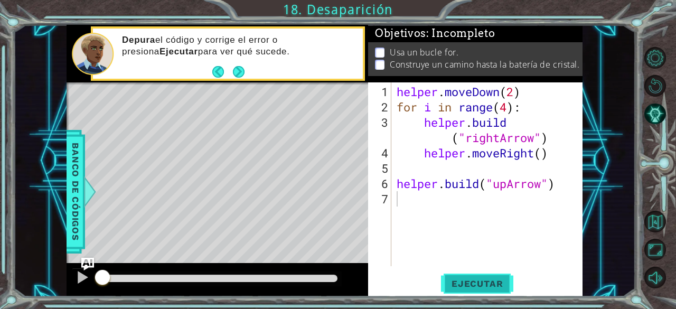
click at [465, 276] on button "Ejecutar" at bounding box center [477, 284] width 72 height 22
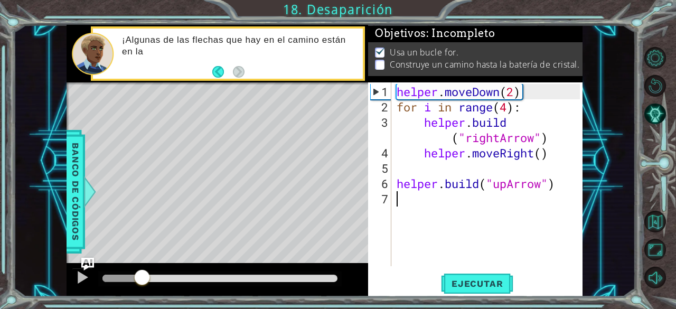
drag, startPoint x: 114, startPoint y: 281, endPoint x: 142, endPoint y: 284, distance: 27.6
click at [142, 284] on div at bounding box center [142, 278] width 19 height 19
drag, startPoint x: 161, startPoint y: 274, endPoint x: 221, endPoint y: 278, distance: 60.9
click at [221, 278] on div at bounding box center [221, 278] width 19 height 19
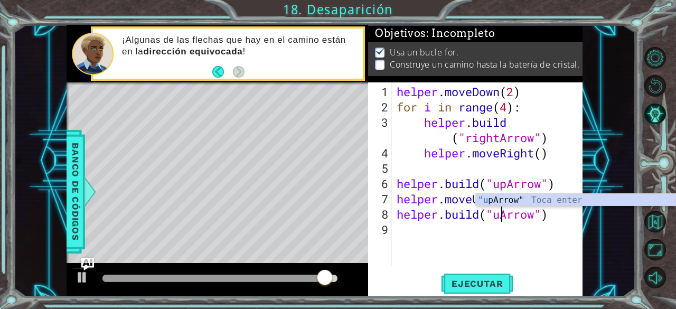
scroll to position [0, 5]
type textarea "[DOMAIN_NAME]("upArrow")"
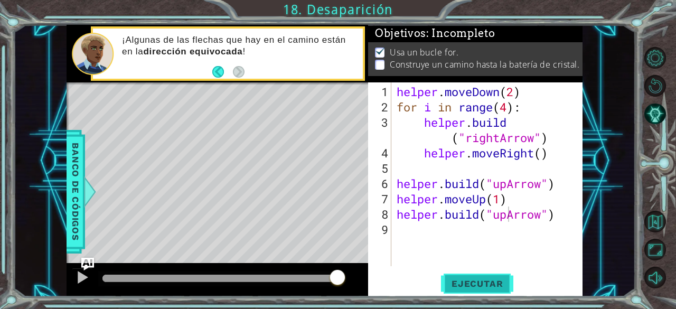
click at [470, 280] on span "Ejecutar" at bounding box center [477, 283] width 72 height 11
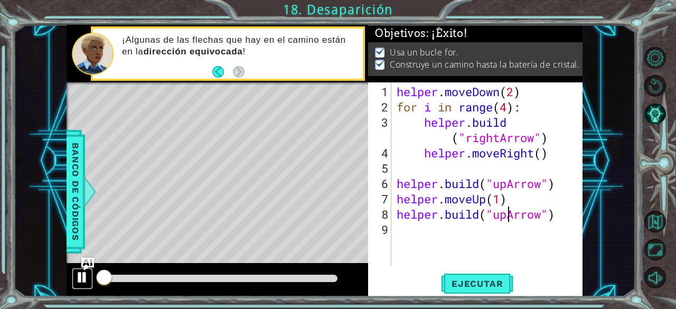
click at [87, 277] on div at bounding box center [83, 277] width 14 height 14
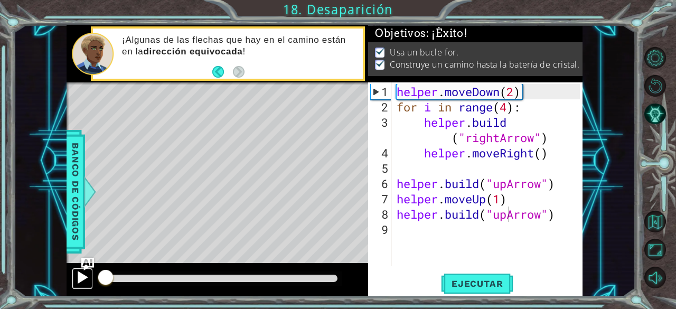
click at [84, 277] on div at bounding box center [83, 277] width 14 height 14
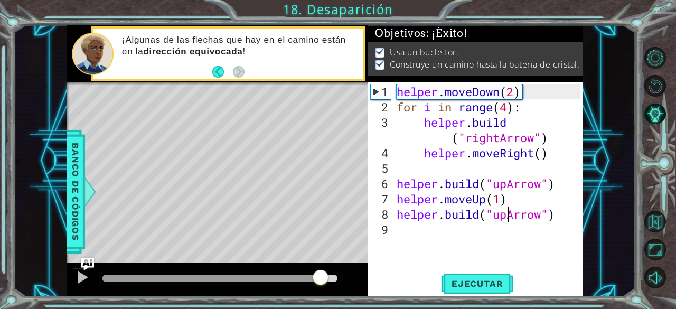
drag, startPoint x: 147, startPoint y: 276, endPoint x: 324, endPoint y: 285, distance: 176.6
click at [324, 285] on div at bounding box center [320, 278] width 19 height 19
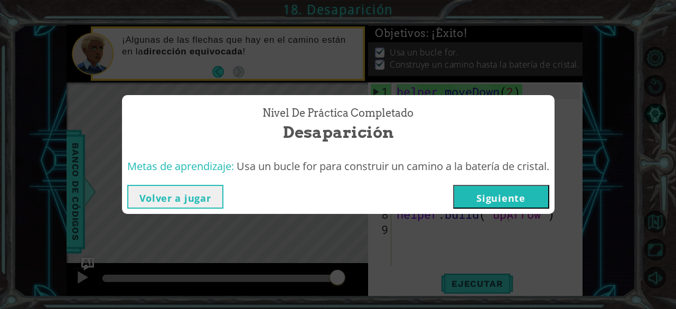
click at [491, 199] on button "Siguiente" at bounding box center [501, 197] width 96 height 24
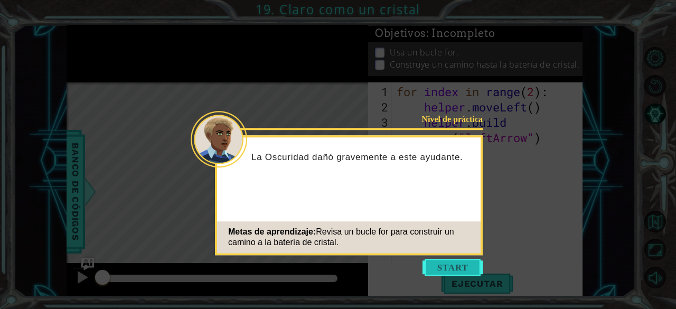
click at [446, 262] on button "Start" at bounding box center [453, 267] width 60 height 17
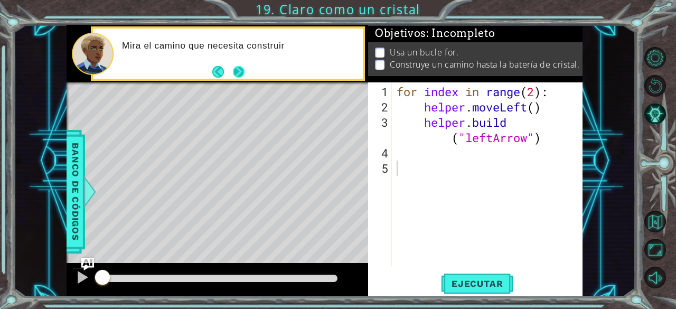
click at [233, 69] on button "Next" at bounding box center [239, 72] width 12 height 12
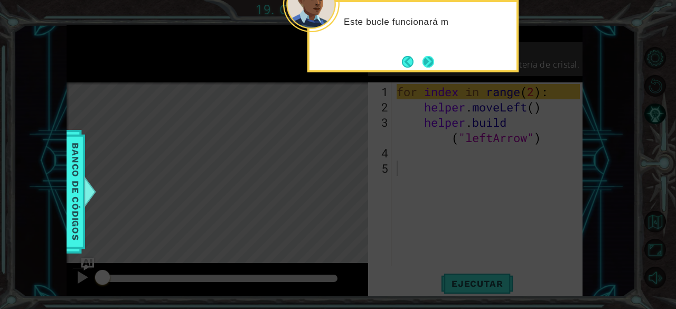
click at [429, 60] on button "Next" at bounding box center [429, 62] width 12 height 12
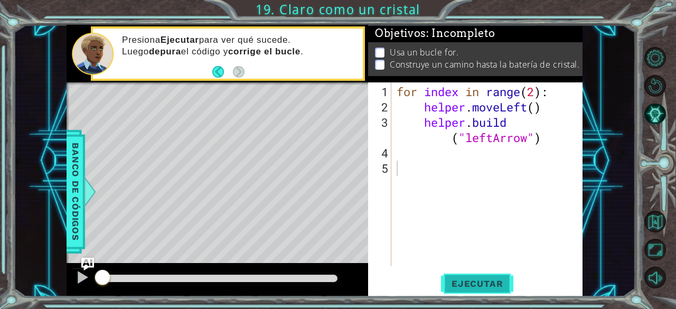
click at [477, 278] on button "Ejecutar" at bounding box center [477, 284] width 72 height 22
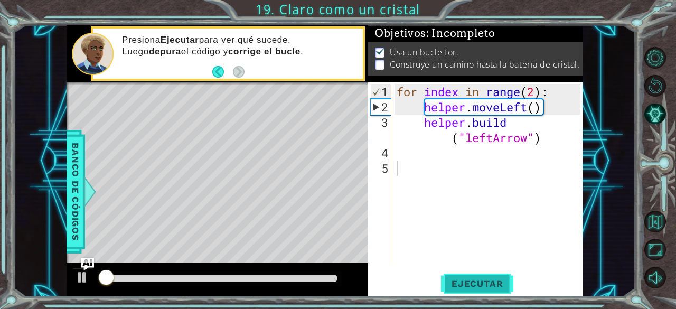
click at [477, 277] on button "Ejecutar" at bounding box center [477, 284] width 72 height 22
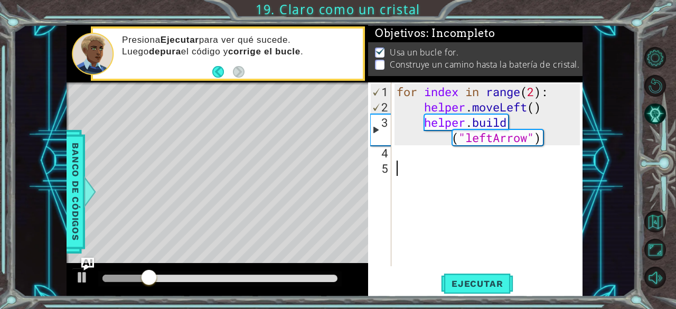
click at [406, 150] on div "for index in range ( 2 ) : helper . moveLeft ( ) helper . build ( "leftArrow" )" at bounding box center [490, 191] width 191 height 214
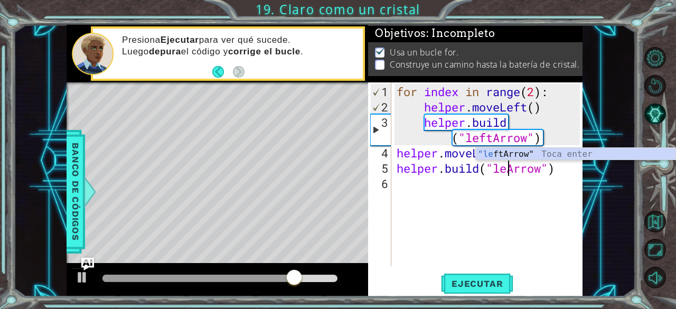
scroll to position [0, 5]
type textarea "[DOMAIN_NAME]("leftArrow")"
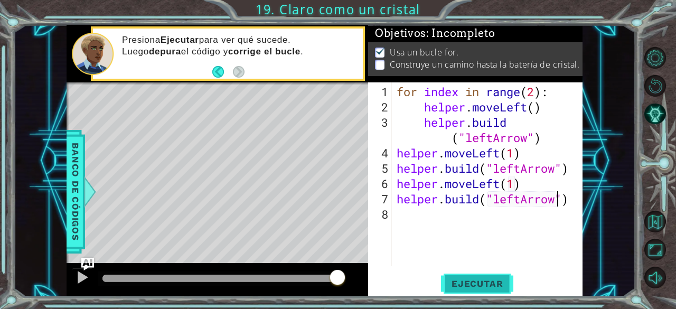
type textarea "[DOMAIN_NAME]("leftArrow")"
click at [472, 287] on span "Ejecutar" at bounding box center [477, 283] width 72 height 11
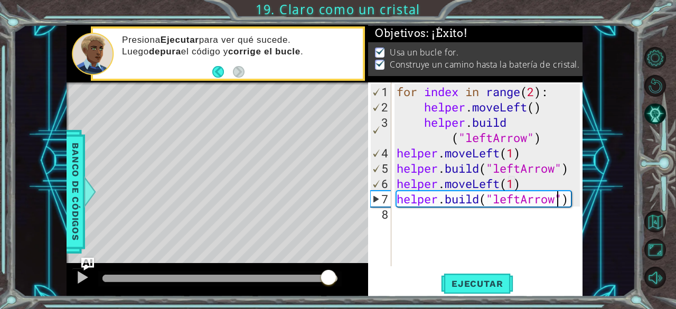
drag, startPoint x: 126, startPoint y: 278, endPoint x: 351, endPoint y: 263, distance: 226.0
click at [351, 263] on div at bounding box center [218, 280] width 302 height 34
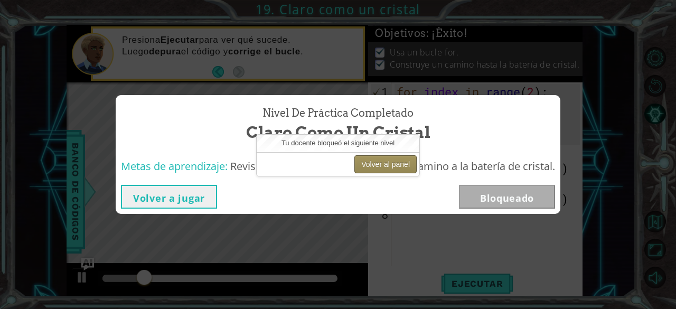
click at [380, 163] on button "Volver al panel" at bounding box center [385, 164] width 62 height 18
click at [191, 193] on button "Volver a jugar" at bounding box center [169, 197] width 96 height 24
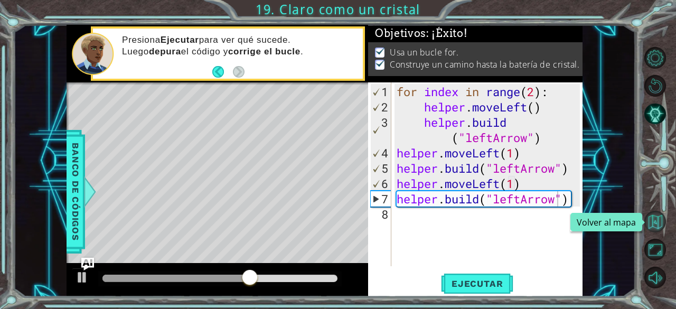
click at [656, 216] on button "Volver al mapa" at bounding box center [655, 222] width 22 height 22
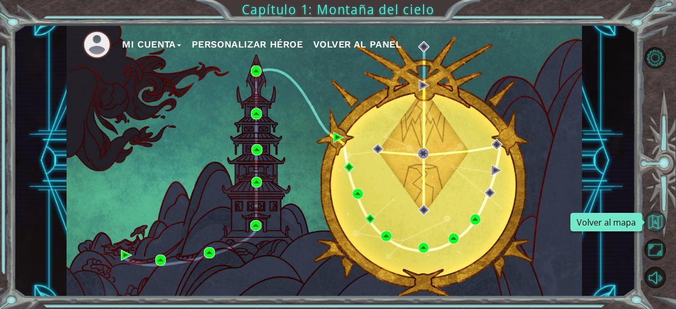
click at [659, 227] on button "Volver al mapa" at bounding box center [655, 222] width 22 height 22
click at [371, 41] on span "Volver al panel" at bounding box center [357, 44] width 88 height 11
